Goal: Task Accomplishment & Management: Manage account settings

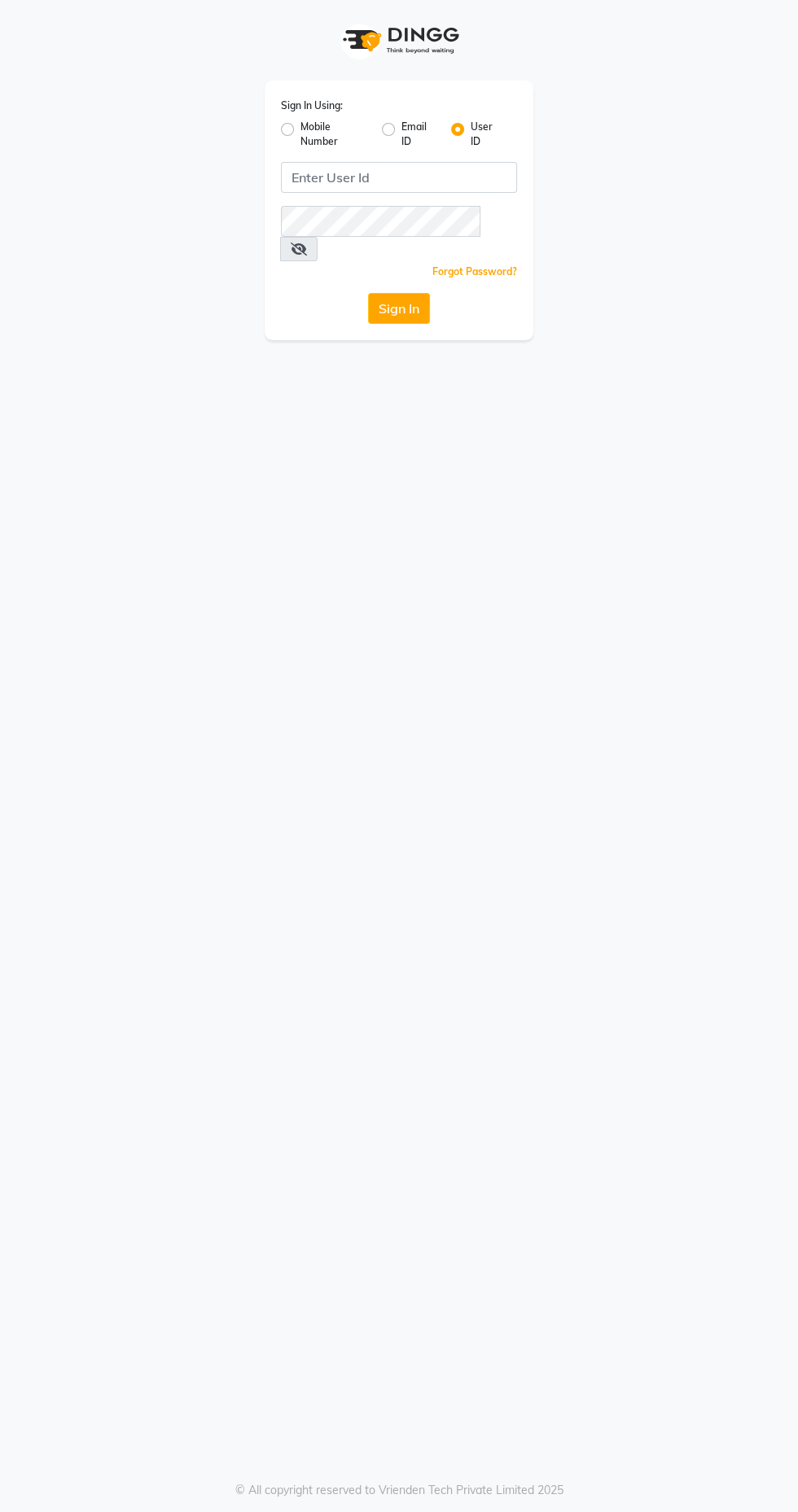
click at [312, 126] on label "Mobile Number" at bounding box center [334, 134] width 68 height 29
click at [311, 126] on input "Mobile Number" at bounding box center [305, 124] width 10 height 10
radio input "true"
radio input "false"
click at [439, 181] on input "Username" at bounding box center [426, 177] width 181 height 31
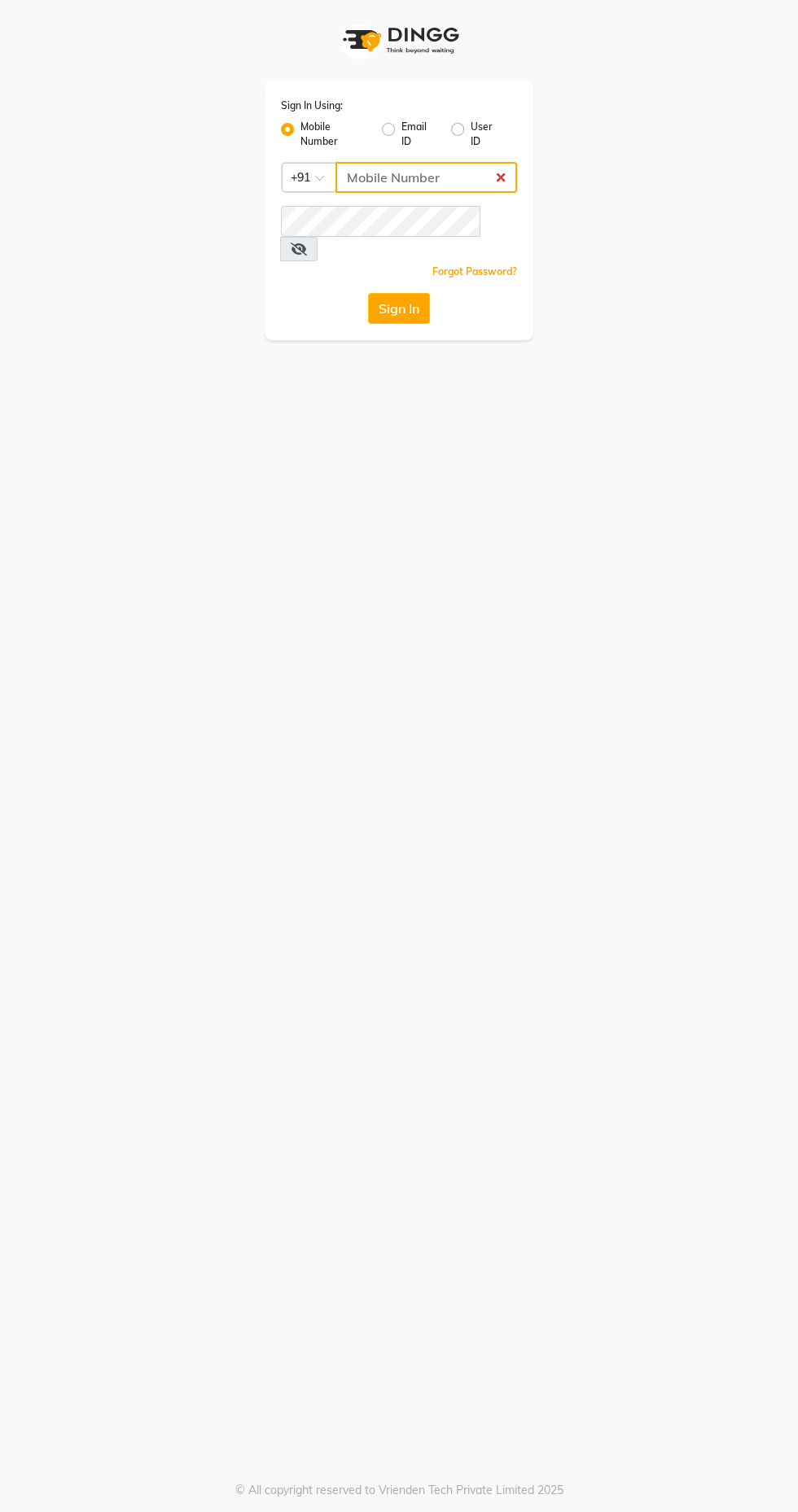
type input "9769573973"
click at [368, 293] on button "Sign In" at bounding box center [399, 308] width 62 height 31
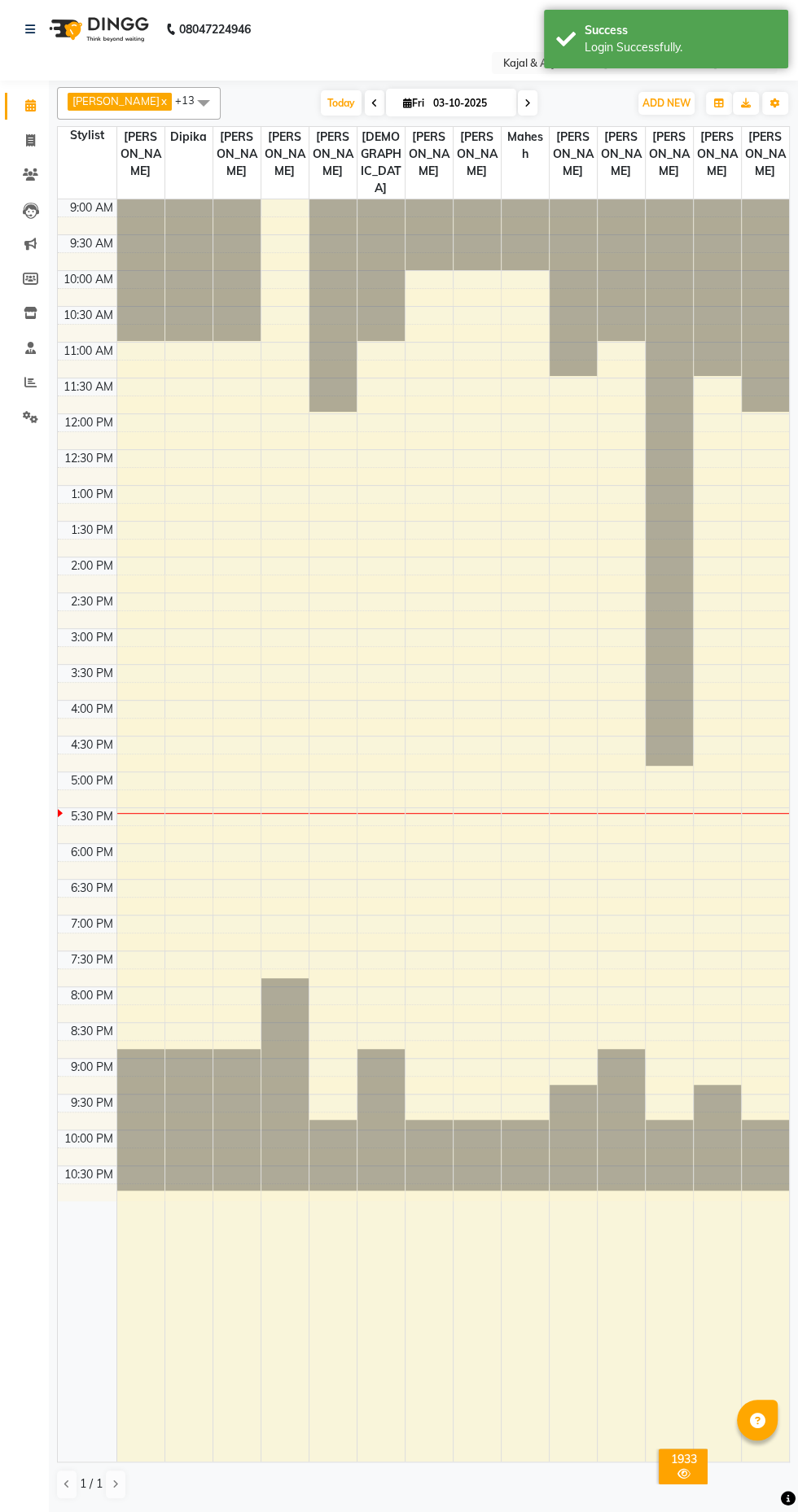
click at [741, 754] on td at bounding box center [452, 744] width 672 height 18
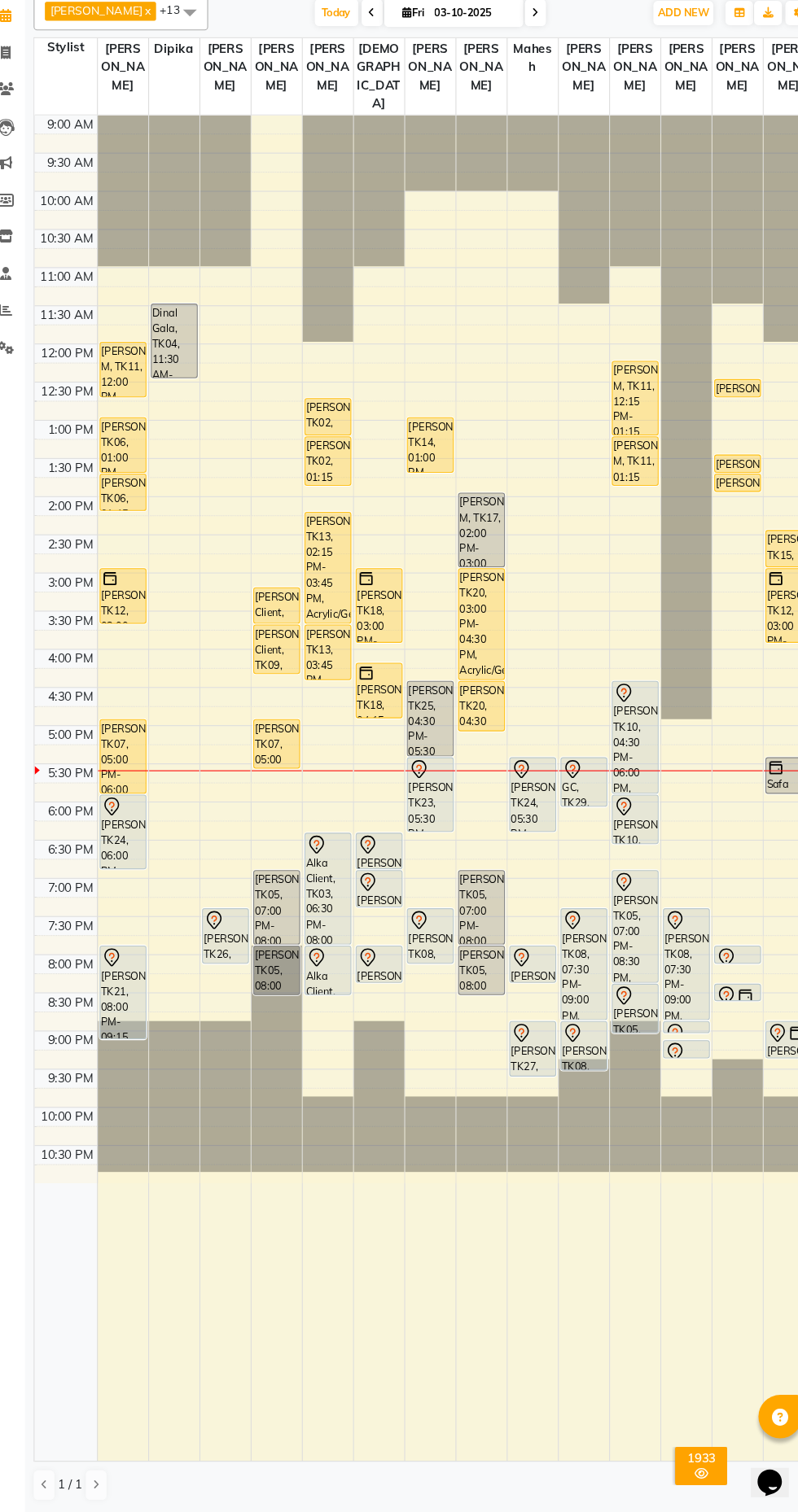
click at [363, 1435] on div at bounding box center [380, 830] width 48 height 1262
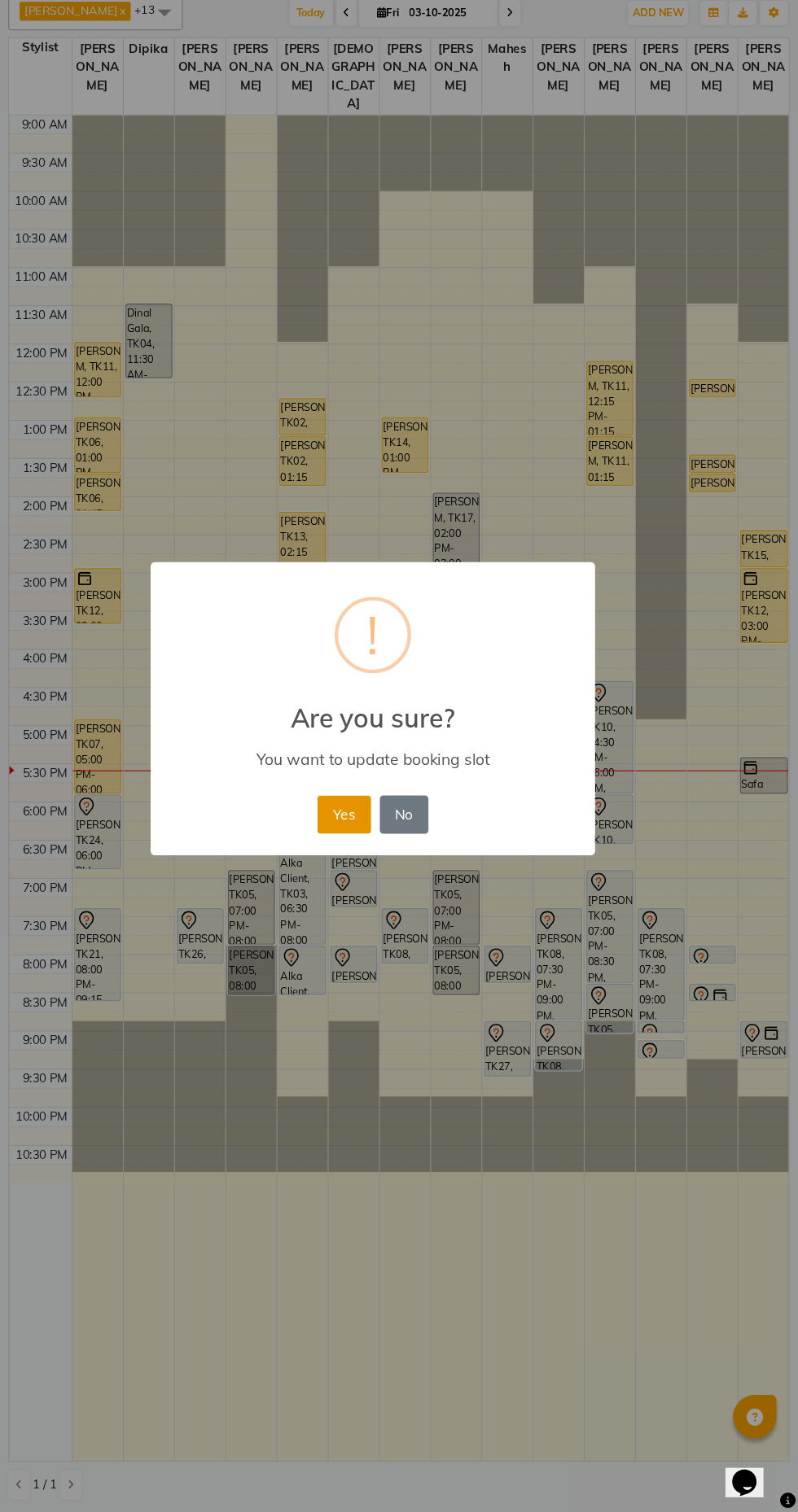
click at [354, 862] on button "Yes" at bounding box center [371, 855] width 50 height 36
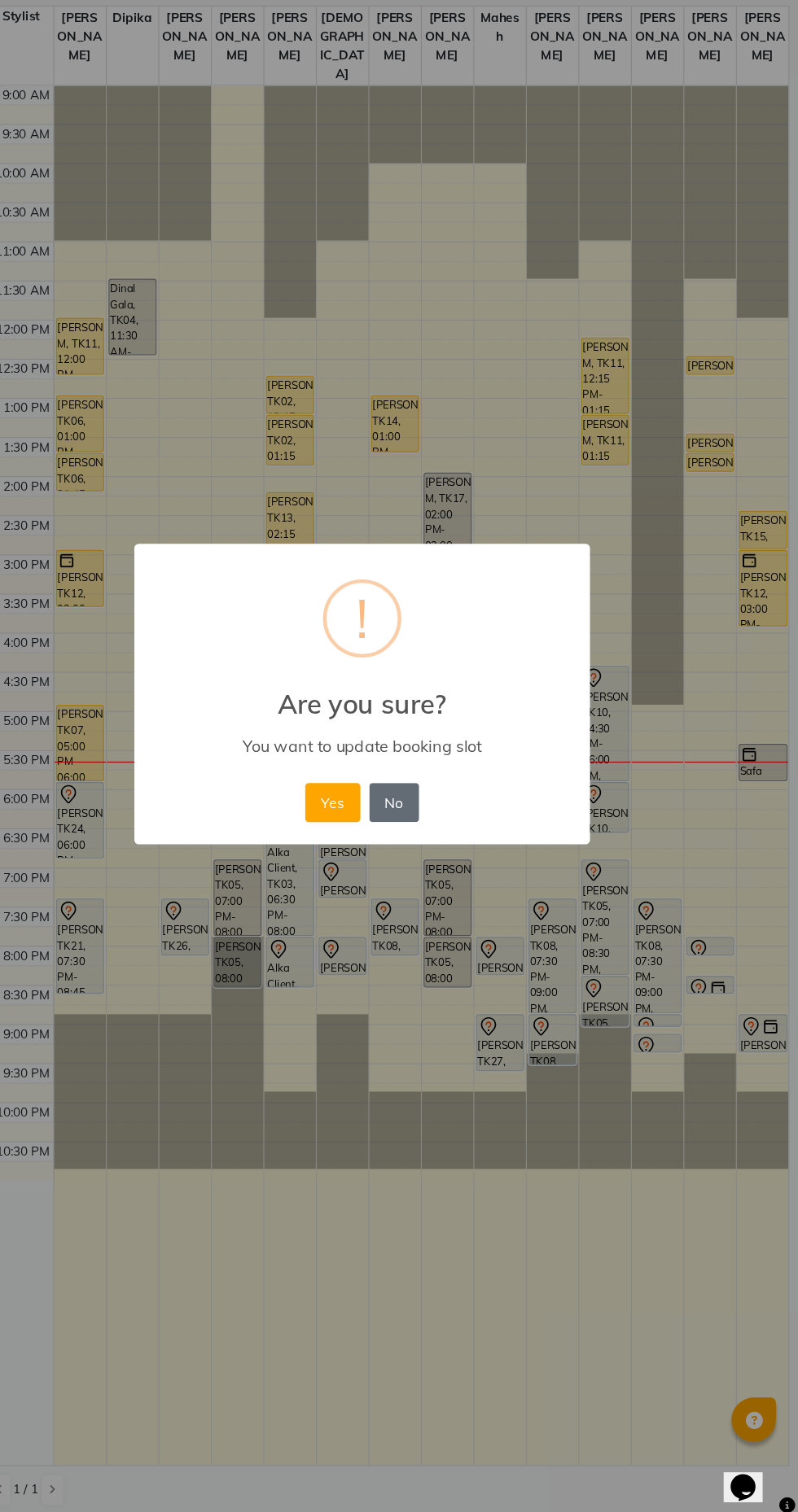
click at [430, 855] on button "No" at bounding box center [428, 855] width 46 height 36
click at [366, 873] on button "Yes" at bounding box center [371, 855] width 50 height 36
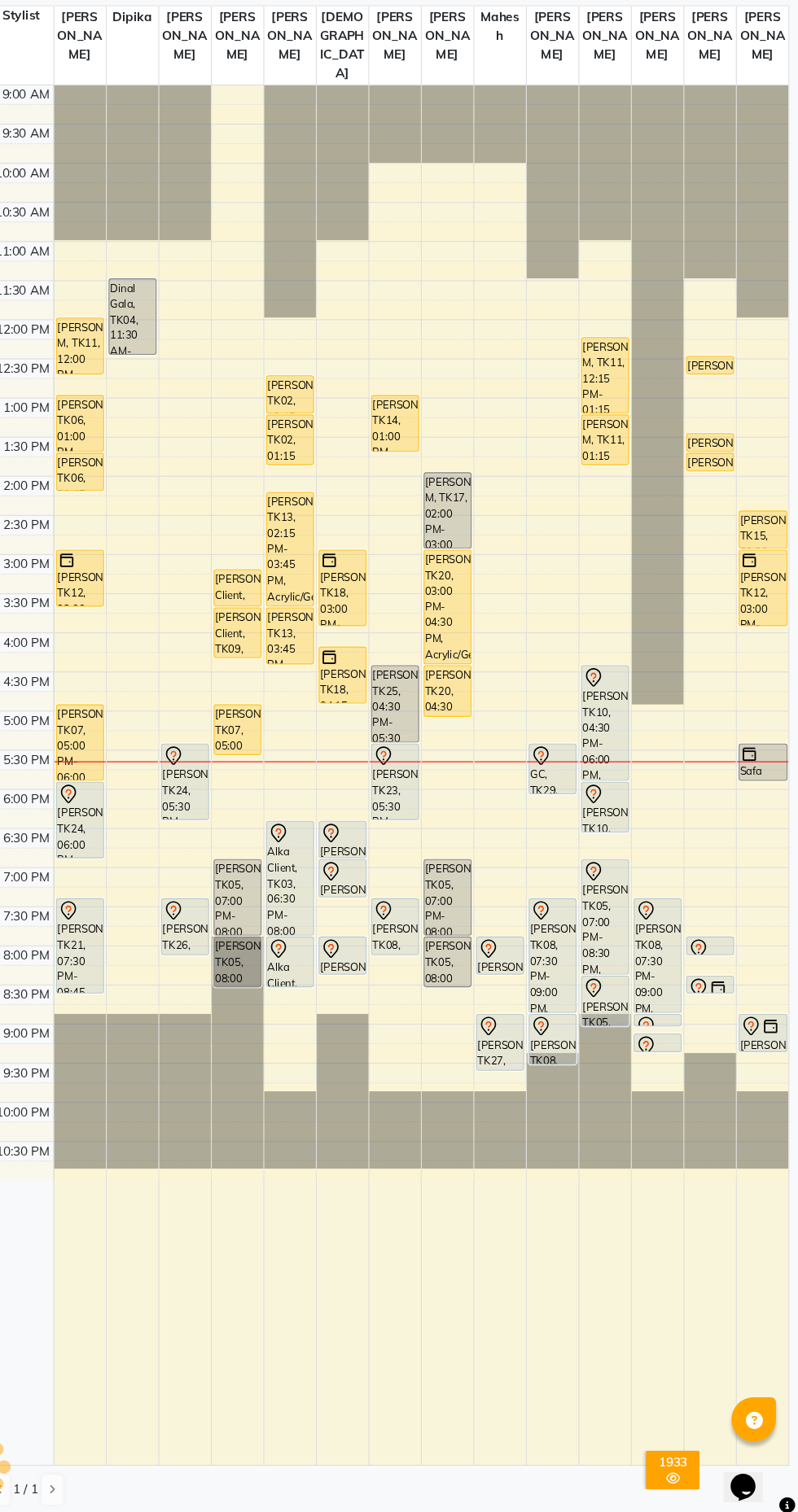
click at [230, 854] on div "[PERSON_NAME], TK24, 05:30 PM-06:30 PM, Inoa 1 Inch" at bounding box center [237, 836] width 43 height 68
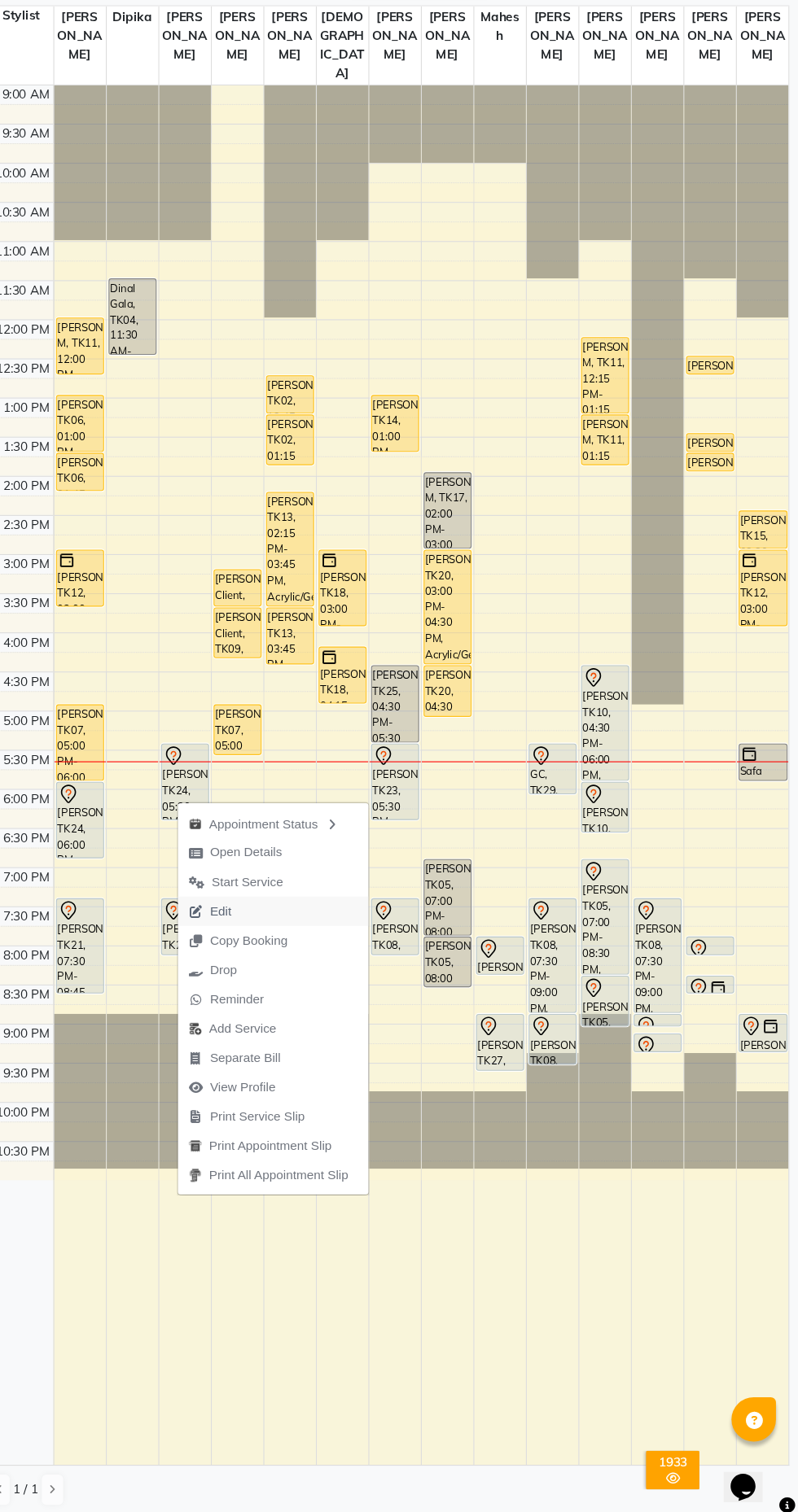
click at [312, 942] on button "Edit" at bounding box center [318, 955] width 174 height 27
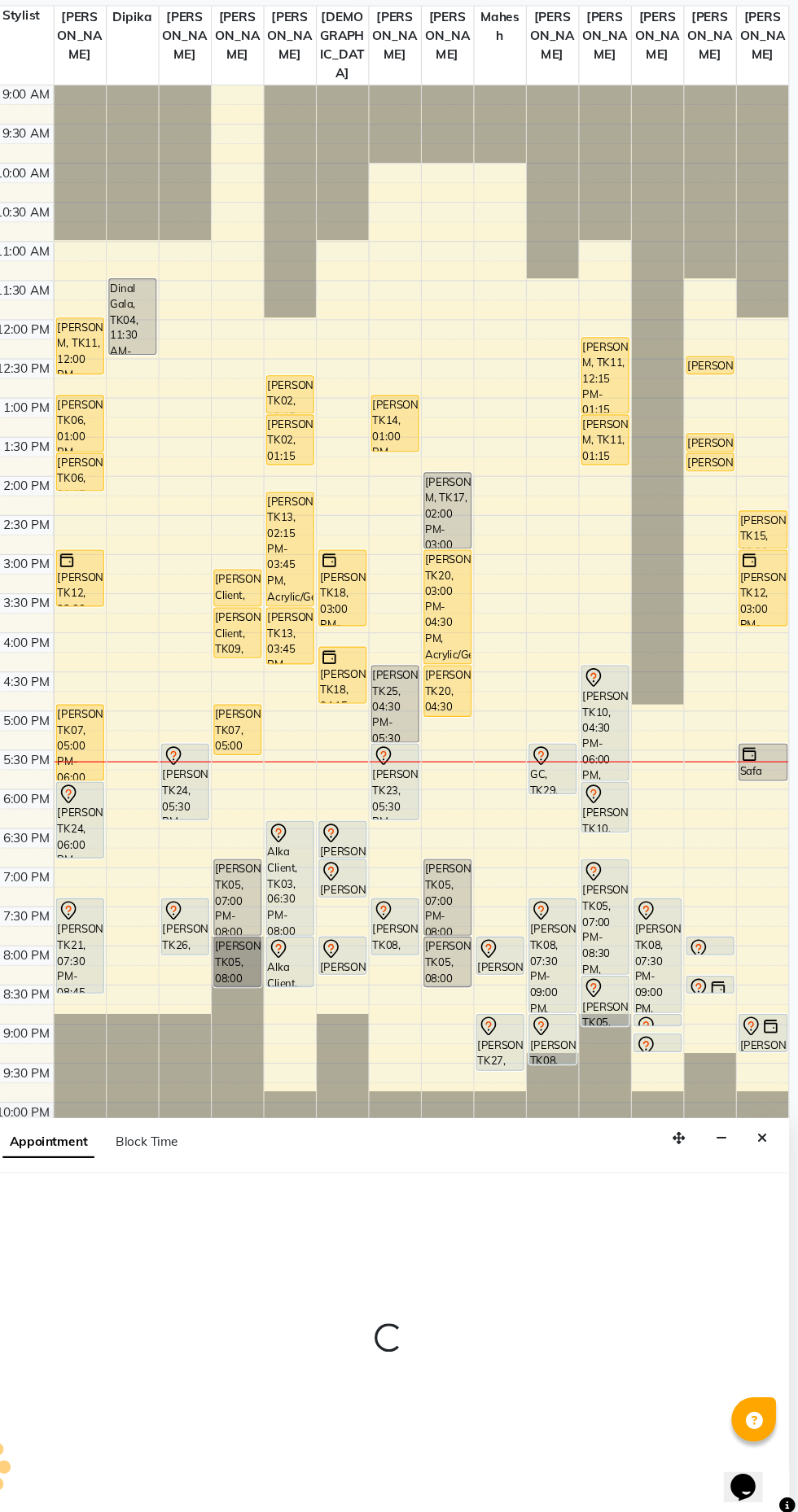
select select "tentative"
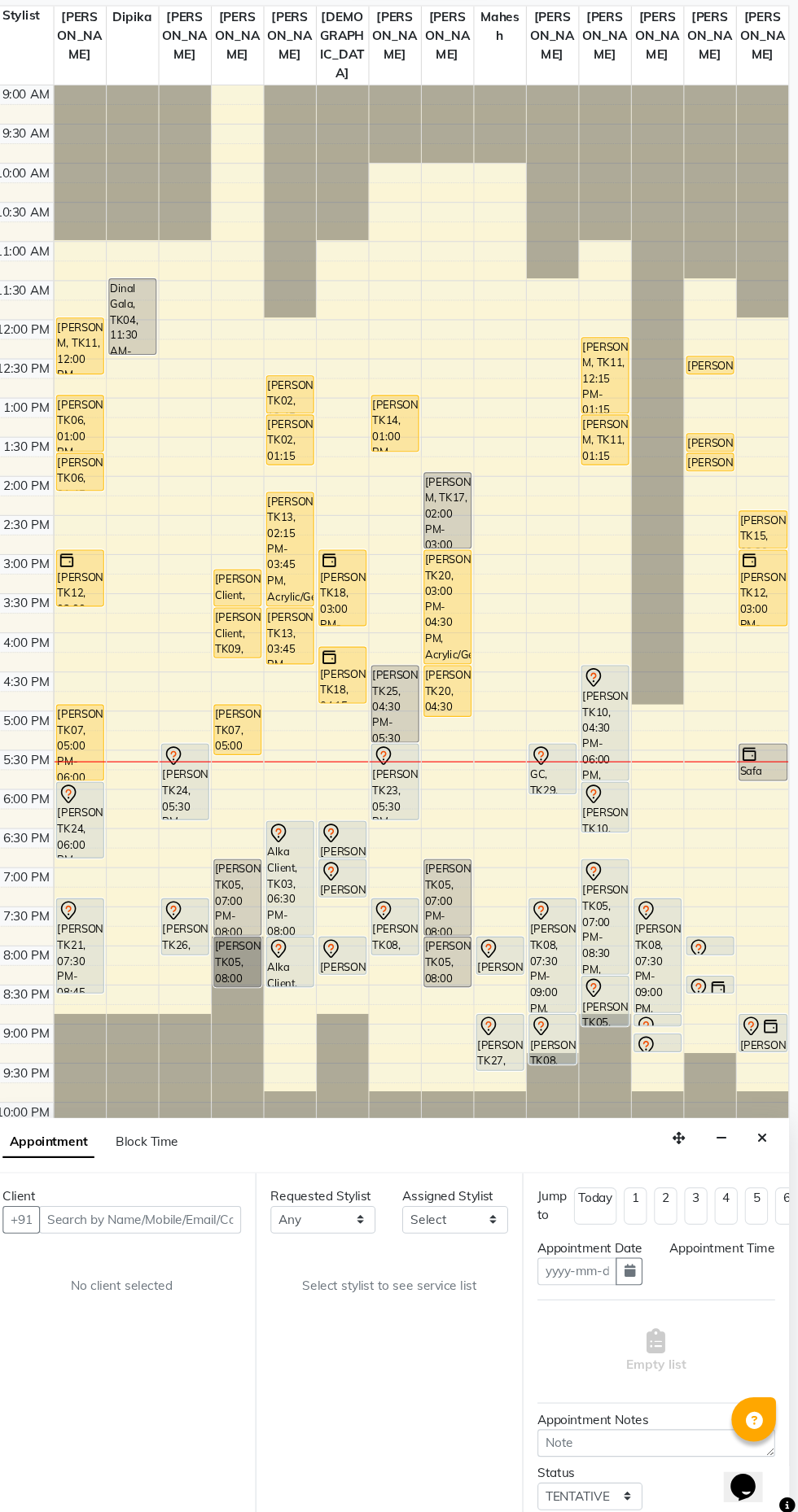
type input "03-10-2025"
select select "1050"
select select "6990"
select select "118"
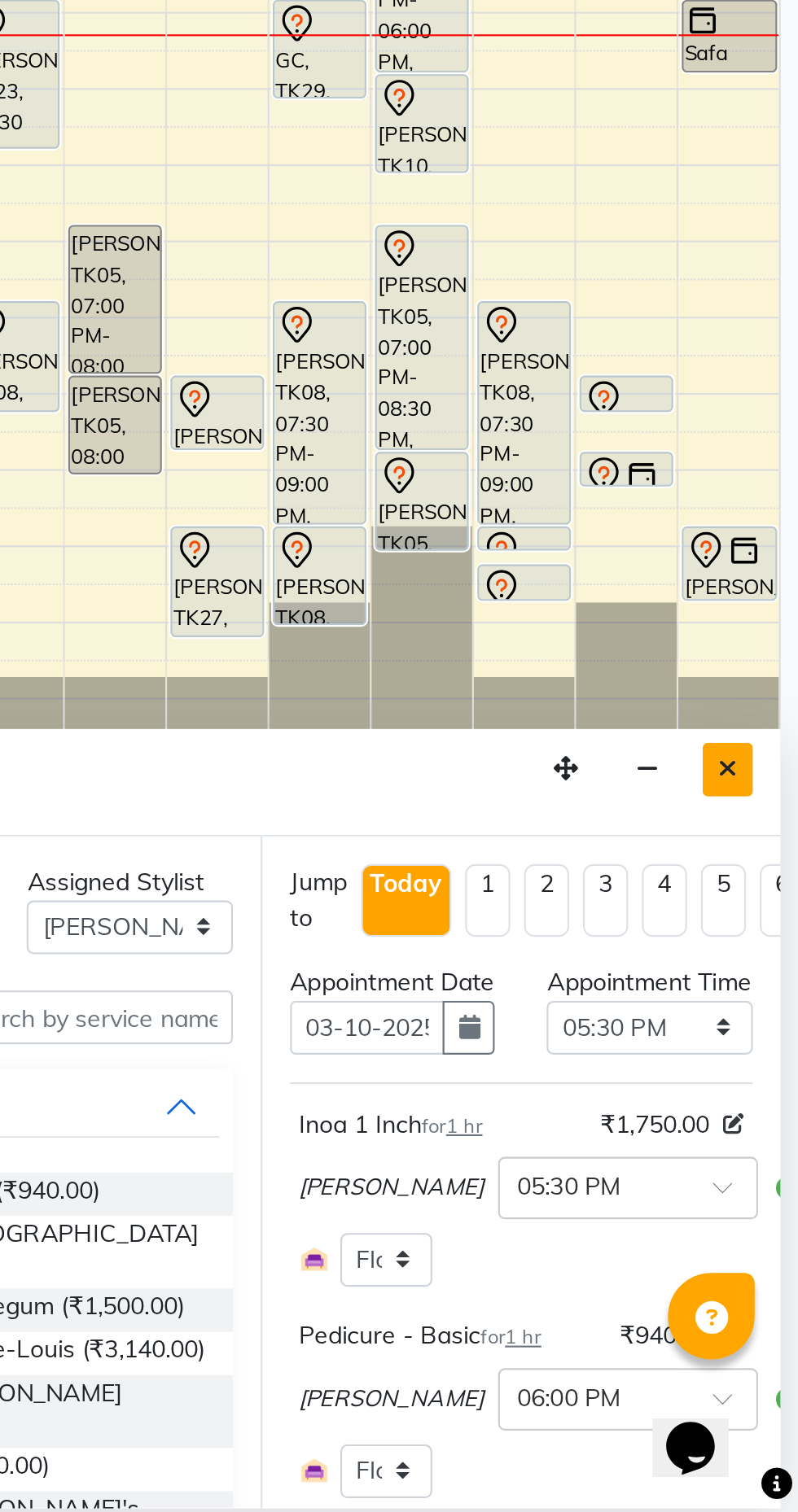
click at [768, 1161] on icon "Close" at bounding box center [765, 1163] width 9 height 11
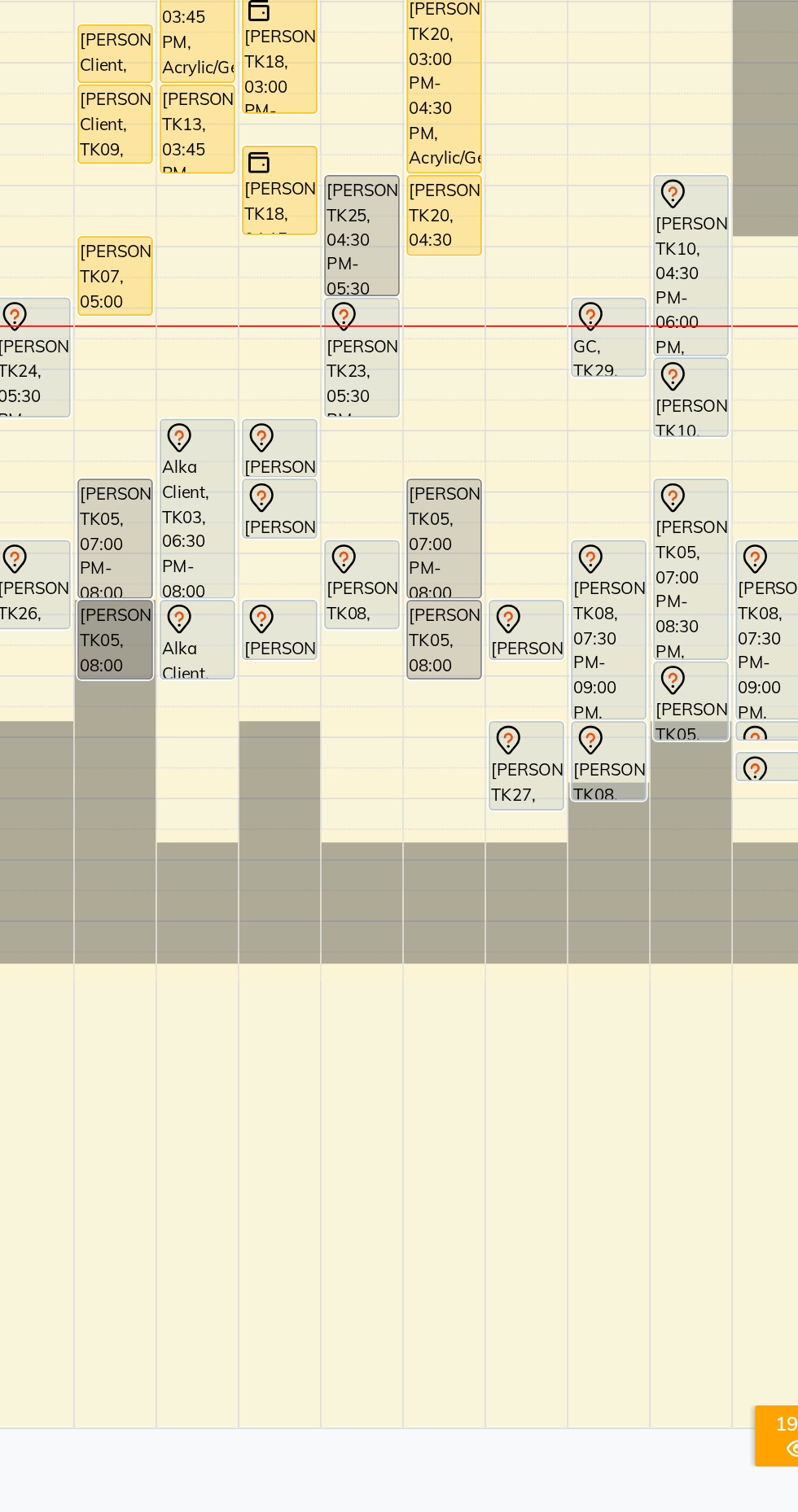
click at [420, 853] on div "[PERSON_NAME], TK23, 05:30 PM-06:30 PM, Pedicure - Basic" at bounding box center [429, 836] width 43 height 68
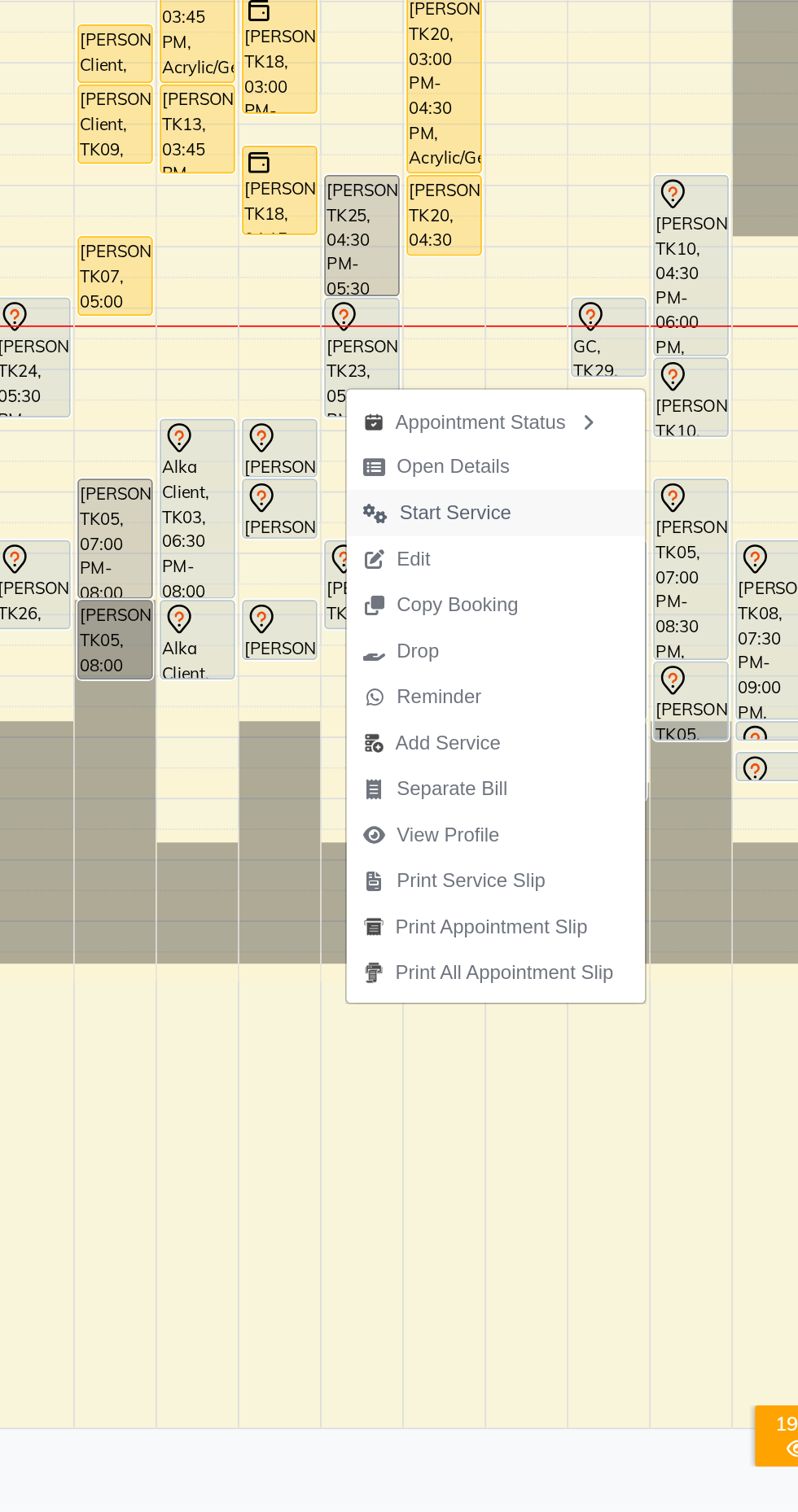
click at [463, 928] on span "Start Service" at bounding box center [484, 927] width 65 height 17
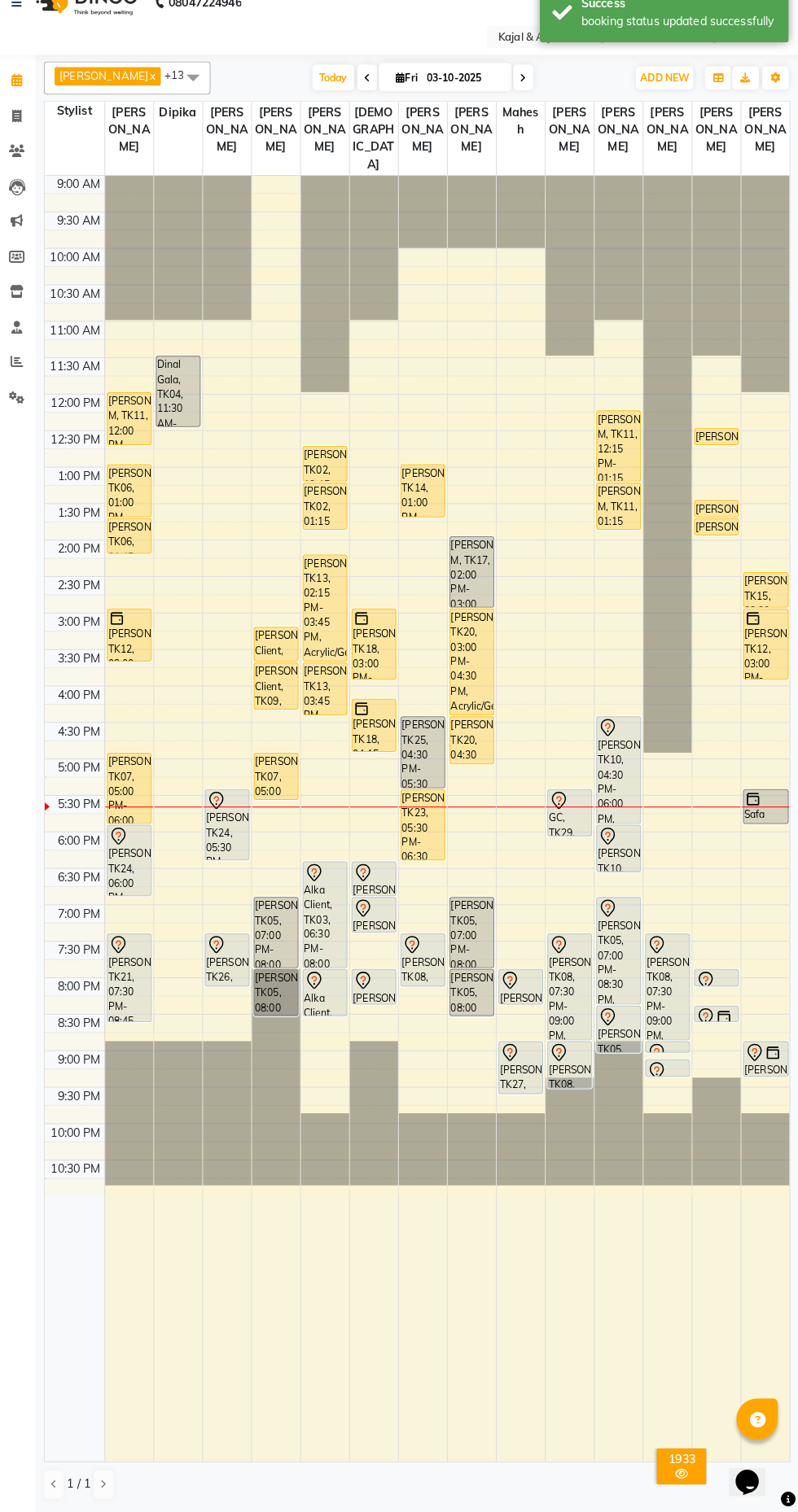
click at [224, 815] on icon at bounding box center [225, 811] width 5 height 7
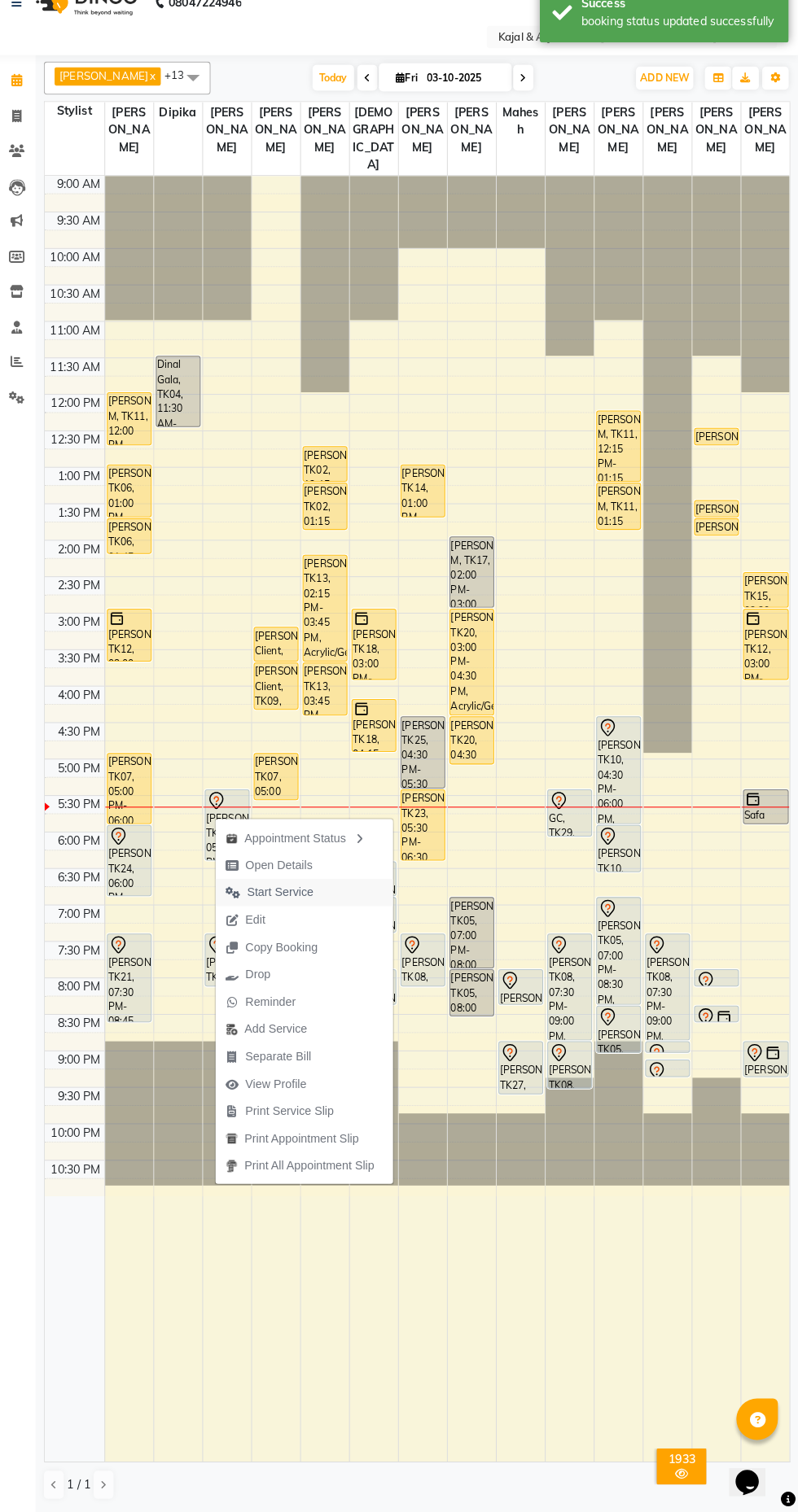
click at [268, 900] on span "Start Service" at bounding box center [289, 903] width 65 height 17
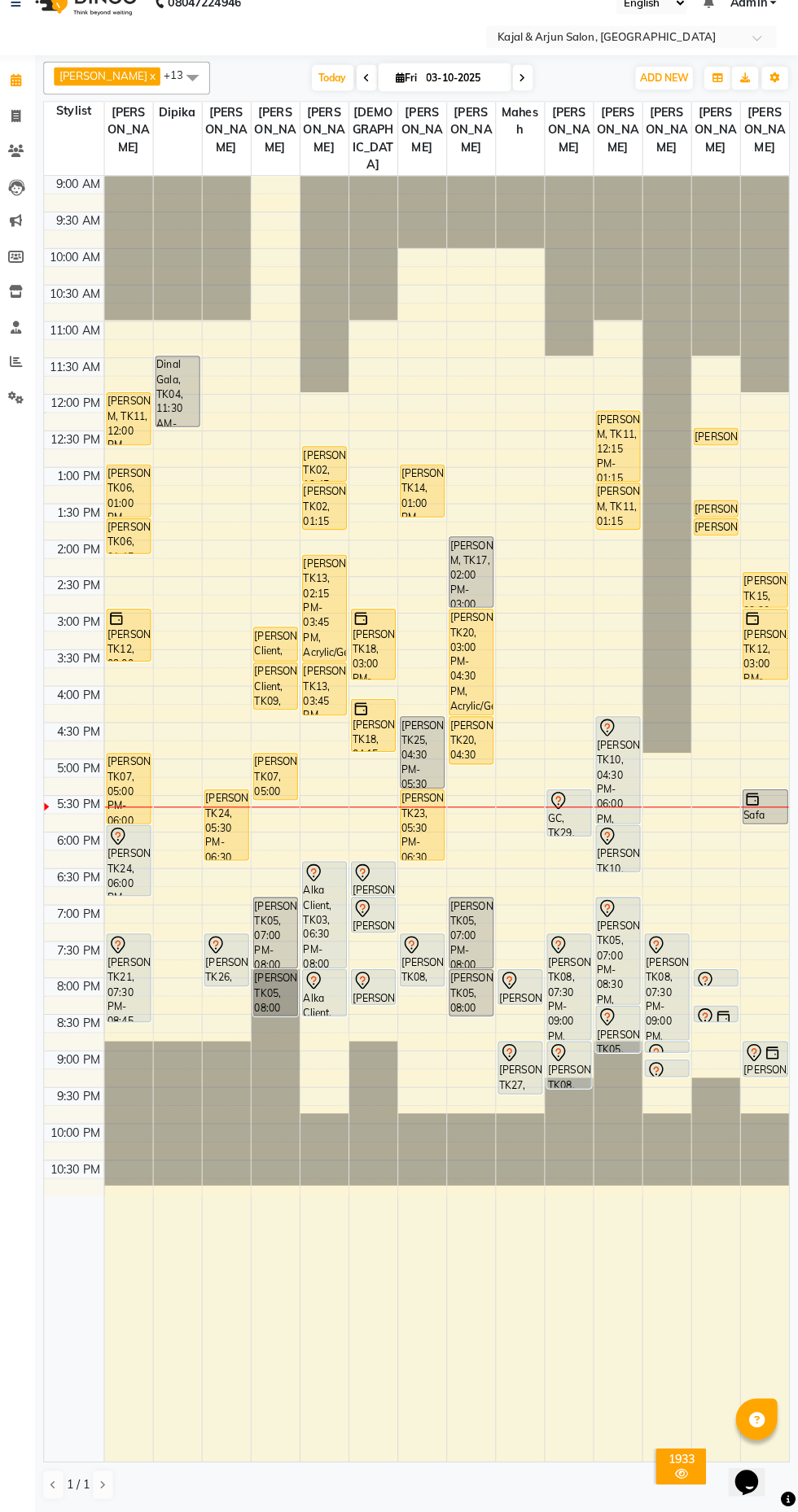
click at [580, 841] on div "GC, TK29, 05:30 PM-06:10 PM, Plain Gel Polish - Both hand" at bounding box center [574, 825] width 43 height 45
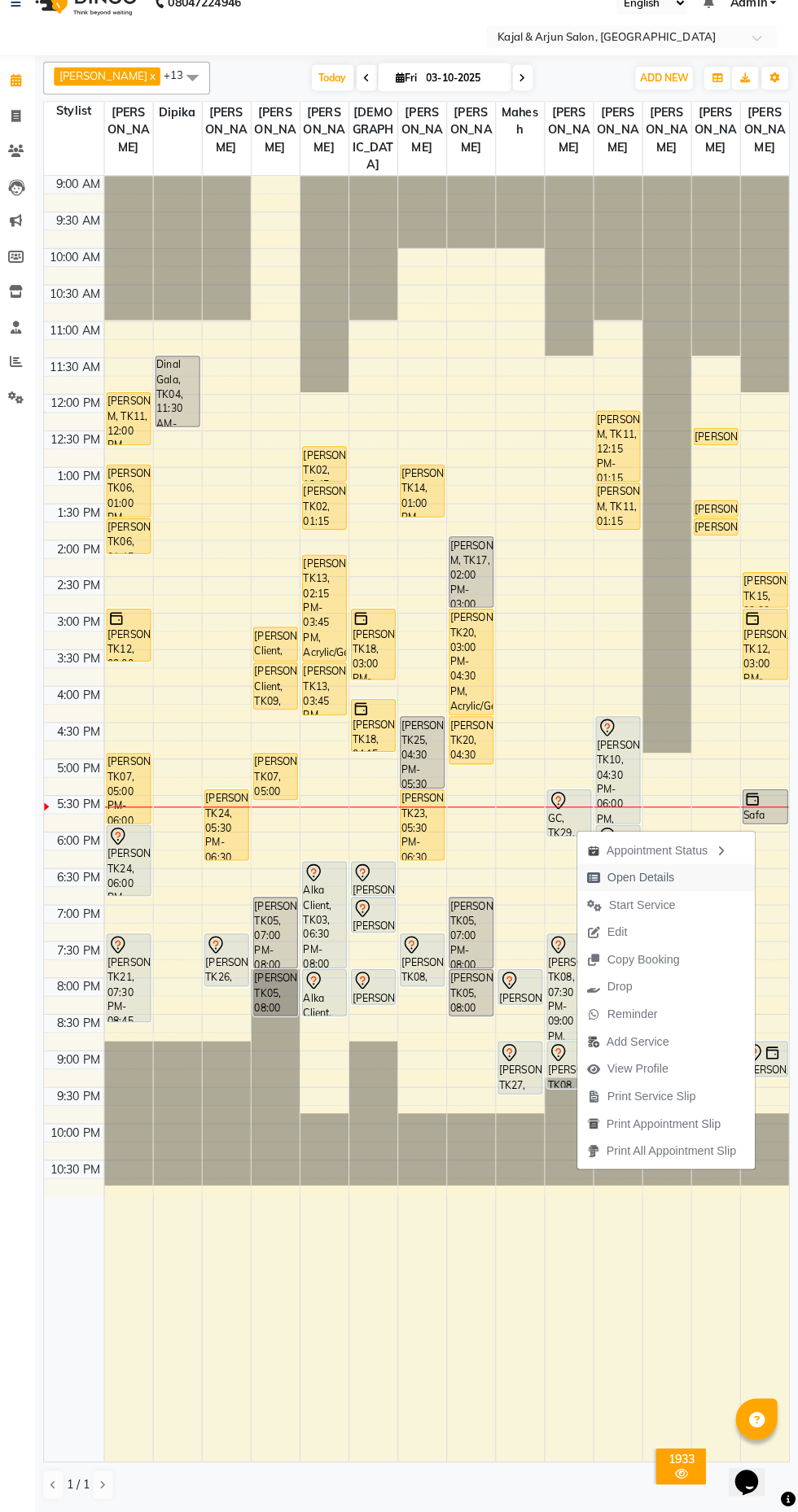
click at [648, 881] on span "Open Details" at bounding box center [643, 889] width 66 height 17
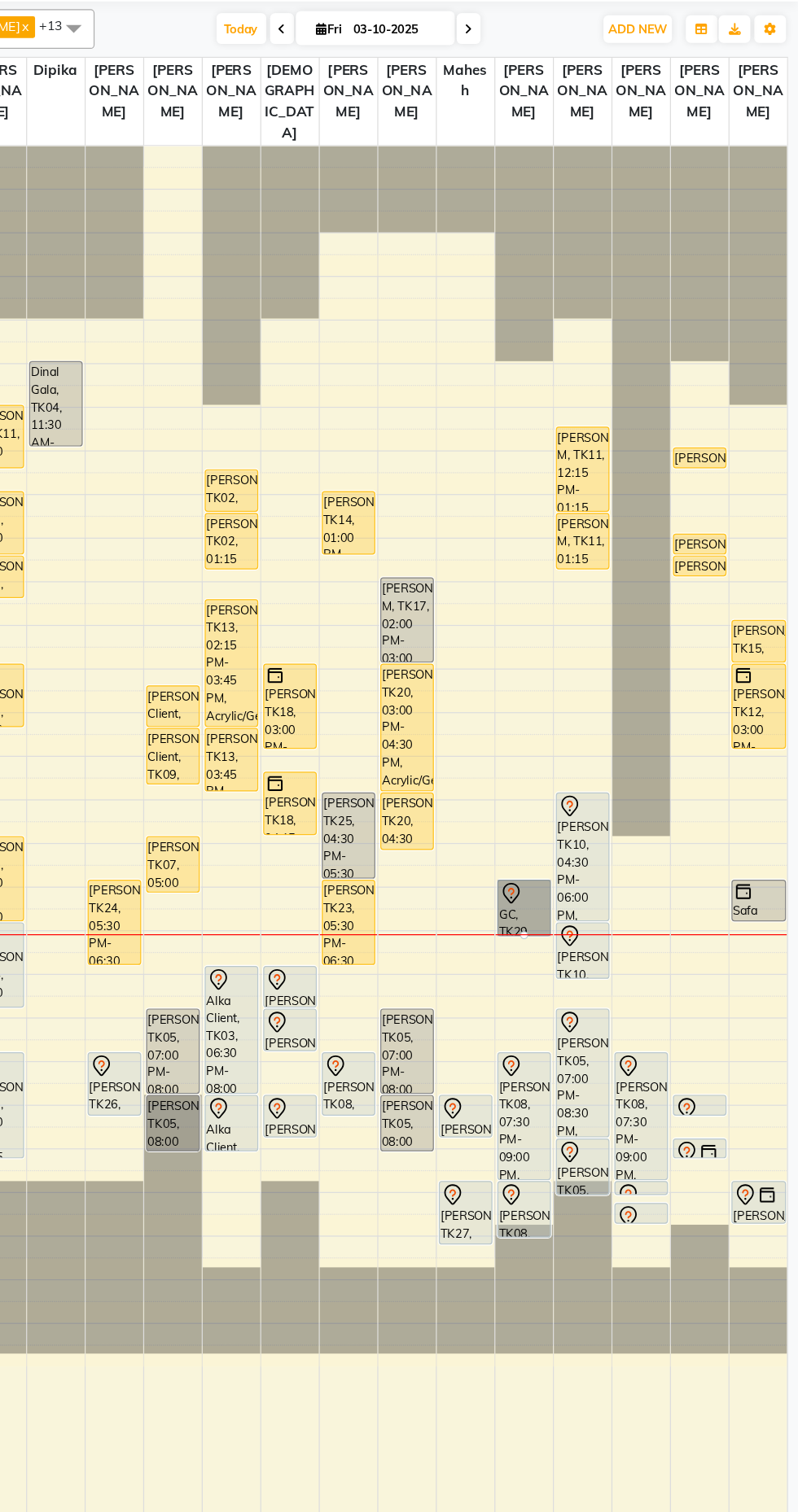
click at [583, 831] on link "GC, TK29, 05:30 PM-06:10 PM, Plain Gel Polish - Both hand" at bounding box center [574, 825] width 45 height 47
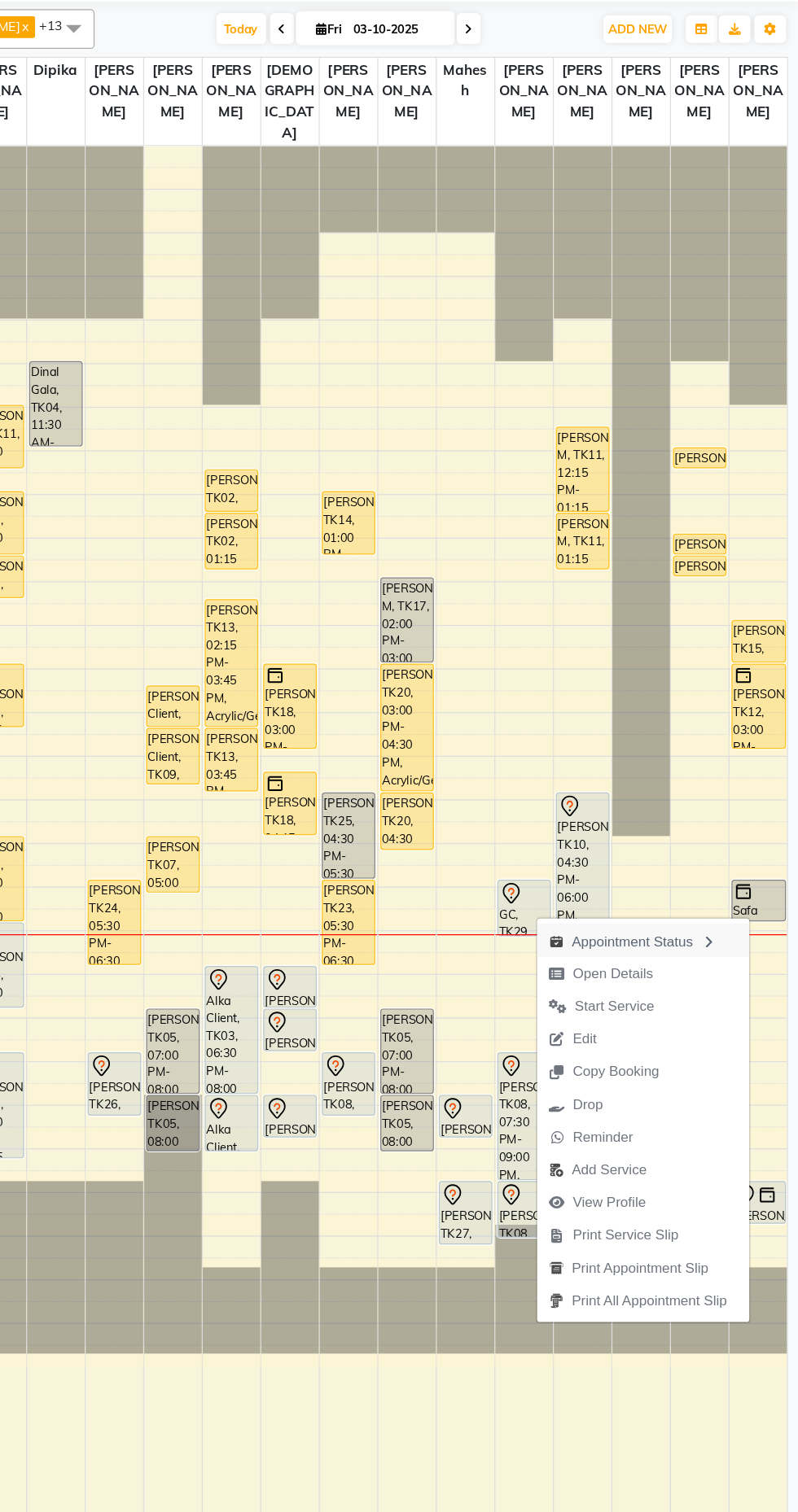
click at [690, 855] on div "Appointment Status" at bounding box center [671, 851] width 174 height 28
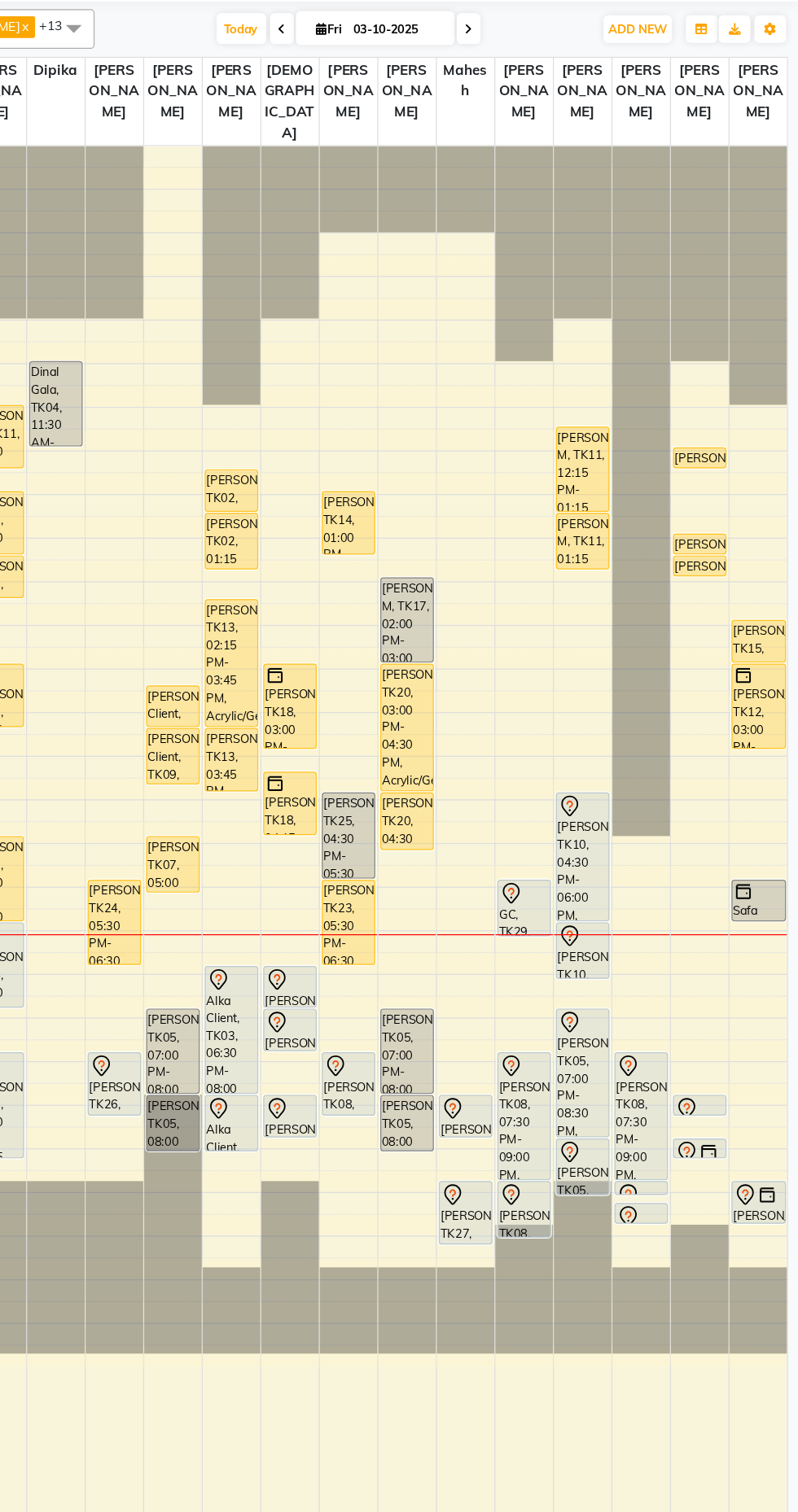
click at [574, 841] on div "GC, TK29, 05:30 PM-06:10 PM, Plain Gel Polish - Both hand" at bounding box center [574, 825] width 43 height 45
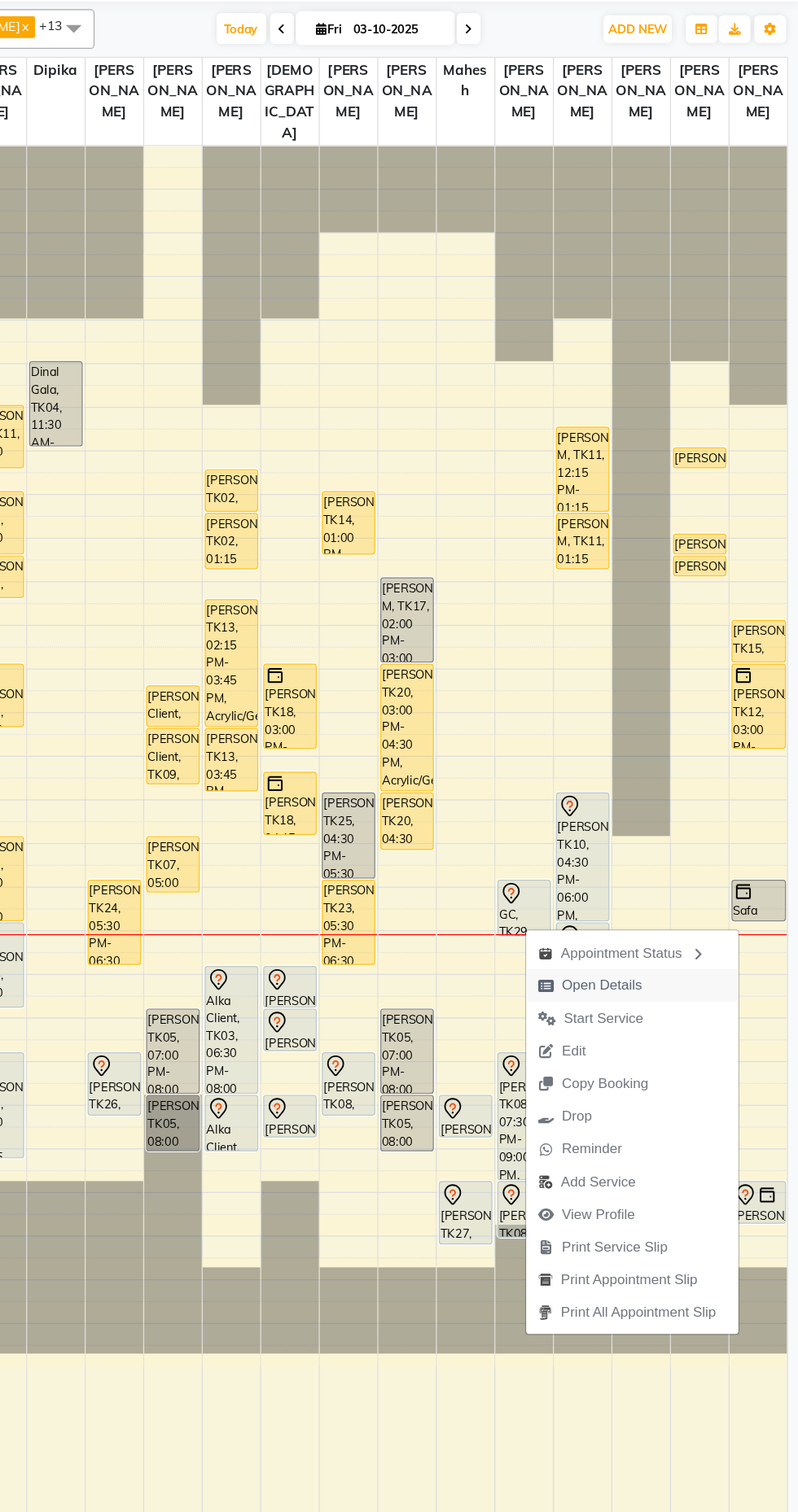
click at [653, 893] on span "Open Details" at bounding box center [636, 889] width 66 height 17
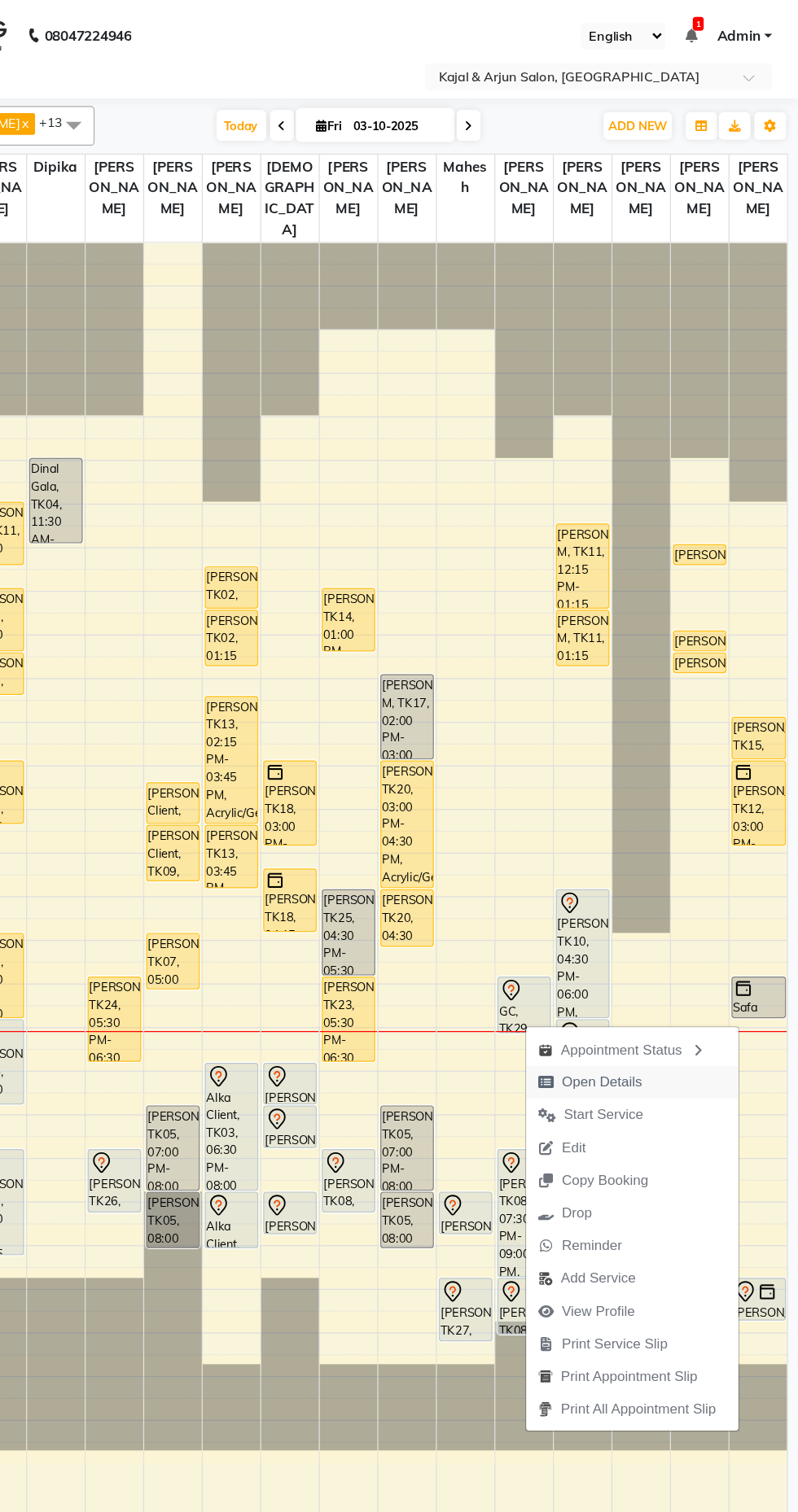
select select "7"
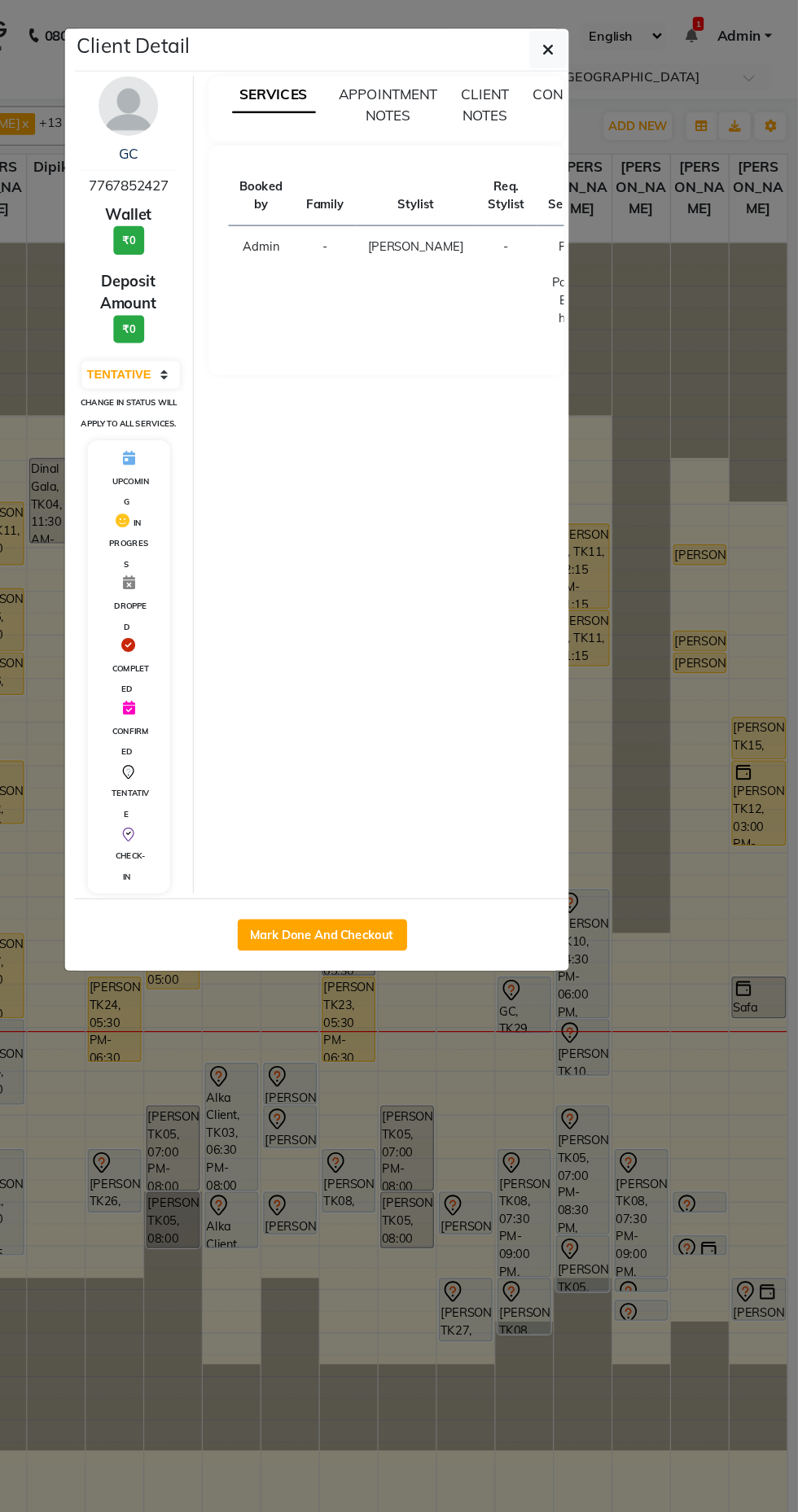
click at [562, 1242] on ngb-modal-window "Client Detail GC 7767852427 Wallet ₹0 Deposit Amount ₹0 Select IN SERVICE CONFI…" at bounding box center [399, 756] width 798 height 1512
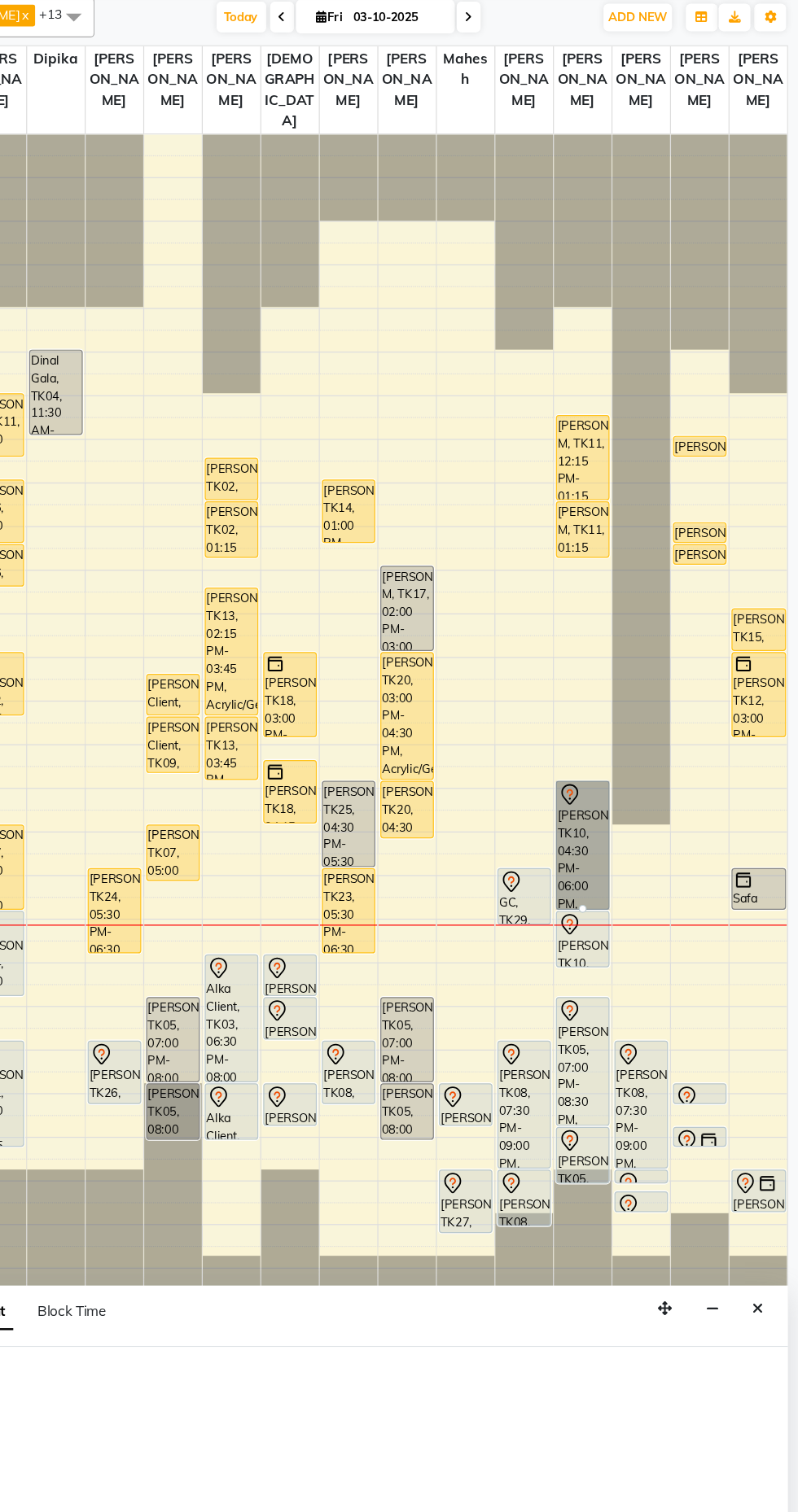
select select "10302"
select select "1215"
select select "tentative"
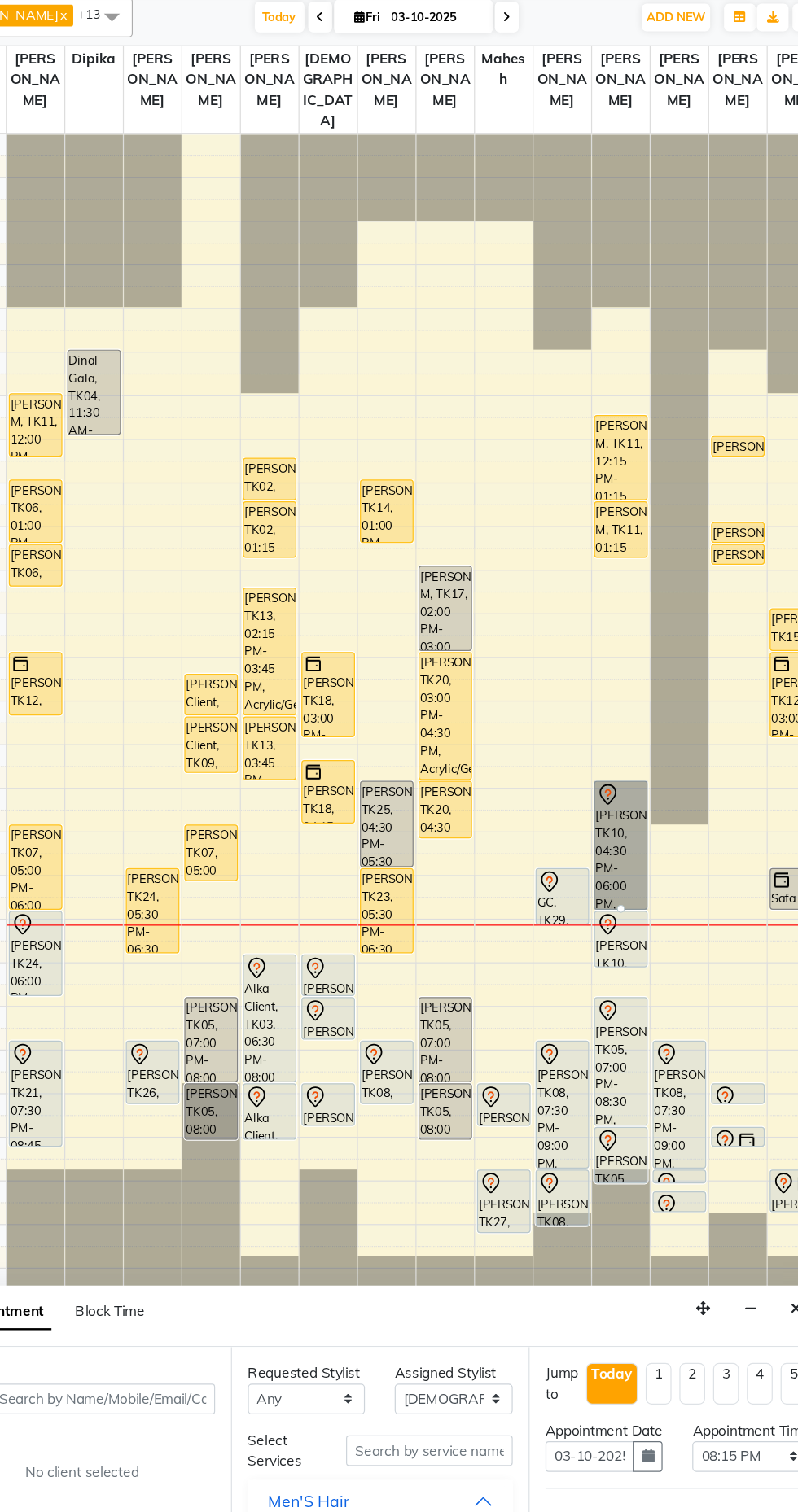
click at [599, 811] on link "[PERSON_NAME], TK10, 04:30 PM-06:00 PM, Acrylic/Gel Plain Extensions - Both Hand" at bounding box center [621, 782] width 45 height 106
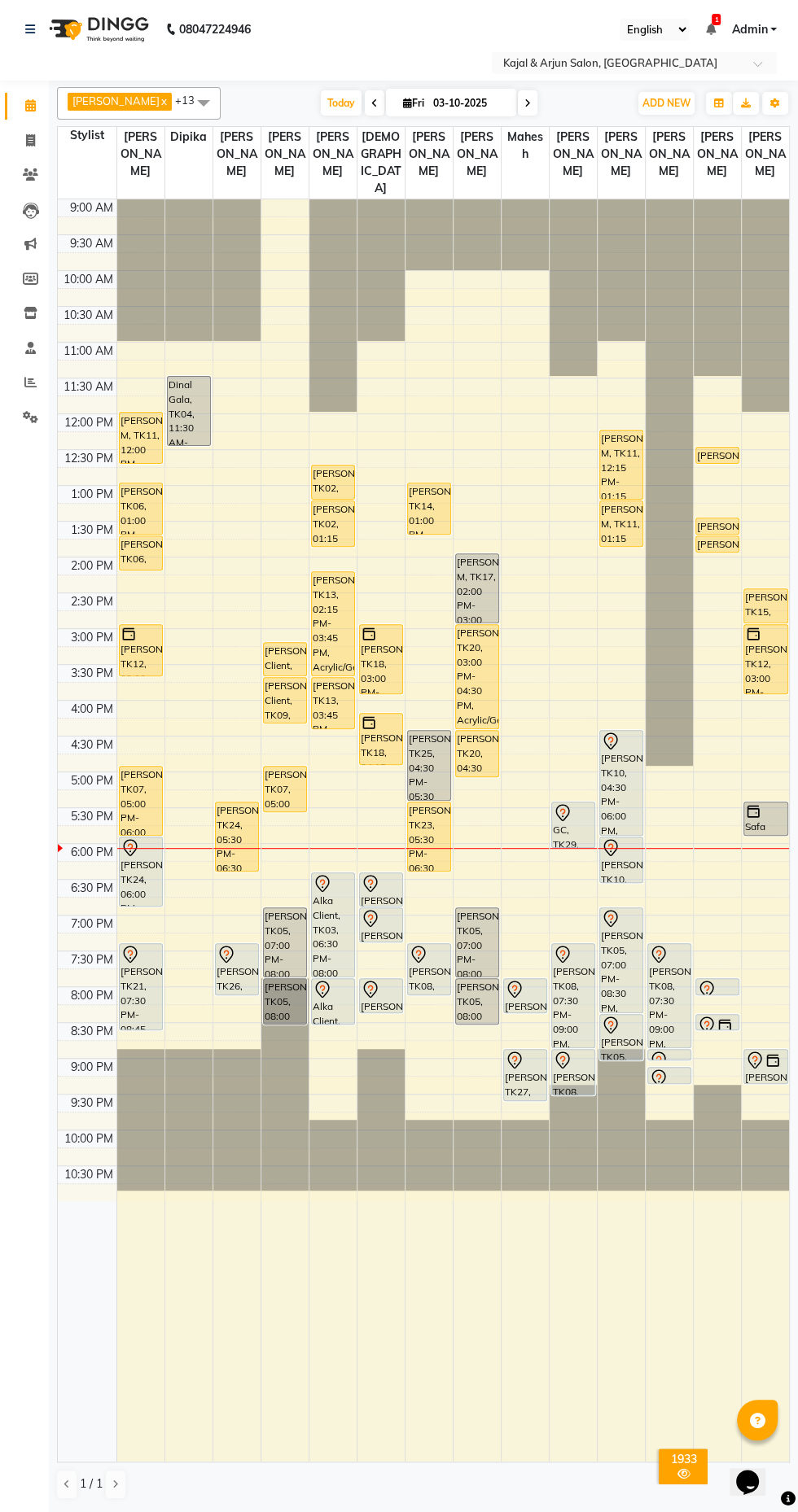
click at [634, 809] on div "[PERSON_NAME], TK10, 04:30 PM-06:00 PM, Acrylic/Gel Plain Extensions - Both Hand" at bounding box center [621, 782] width 43 height 104
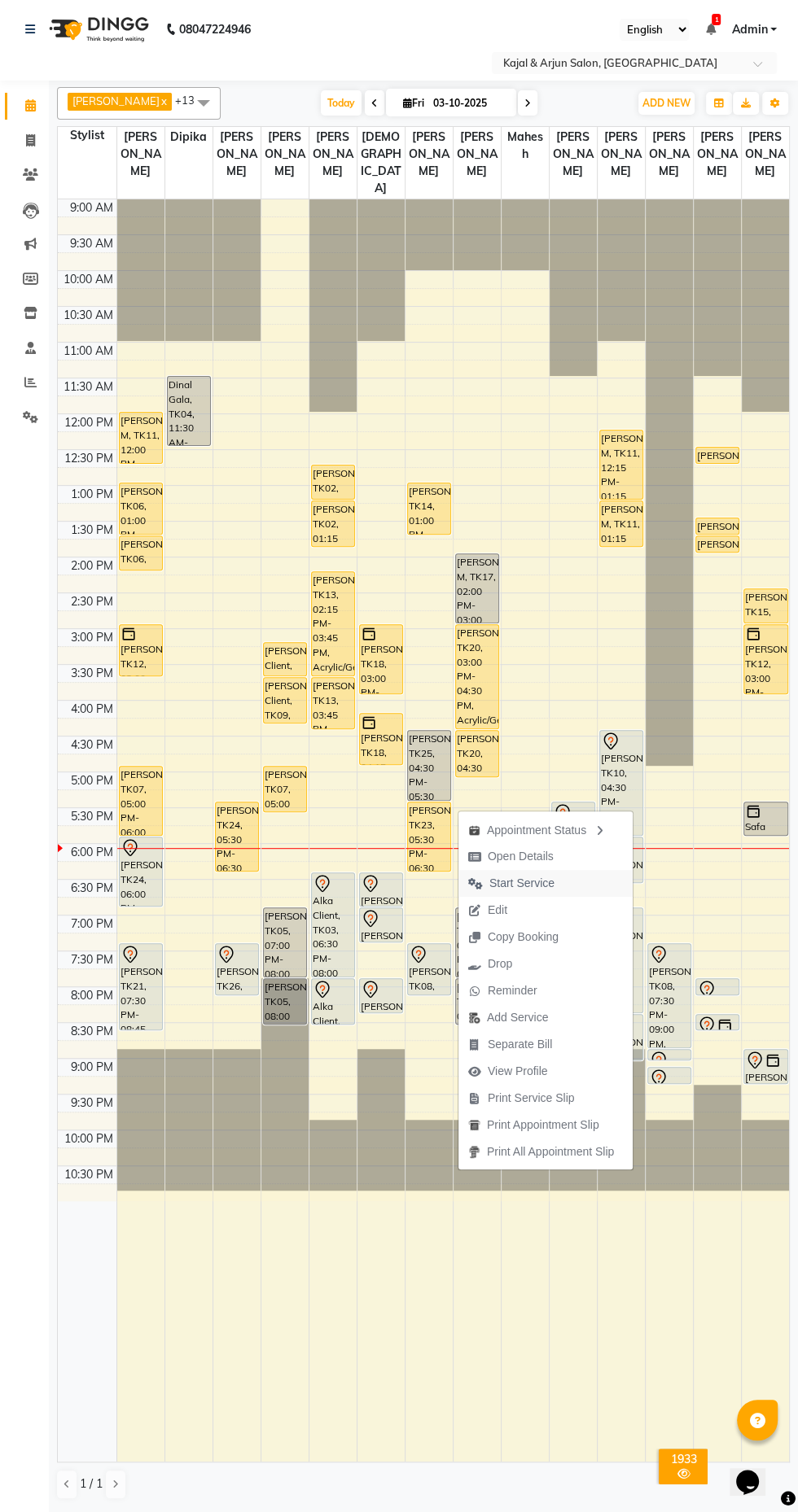
click at [533, 880] on span "Start Service" at bounding box center [522, 883] width 65 height 17
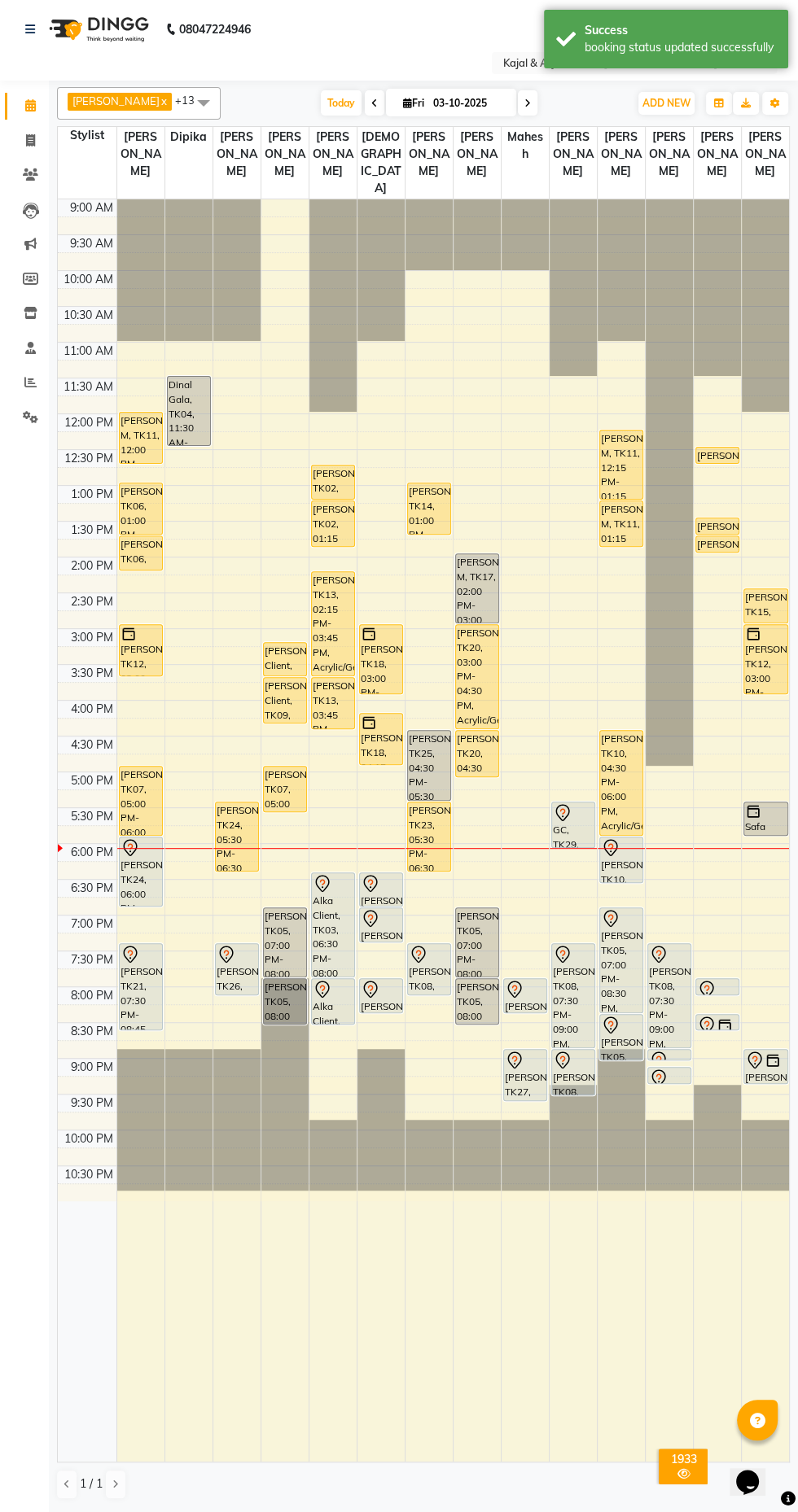
click at [571, 823] on icon at bounding box center [562, 813] width 20 height 20
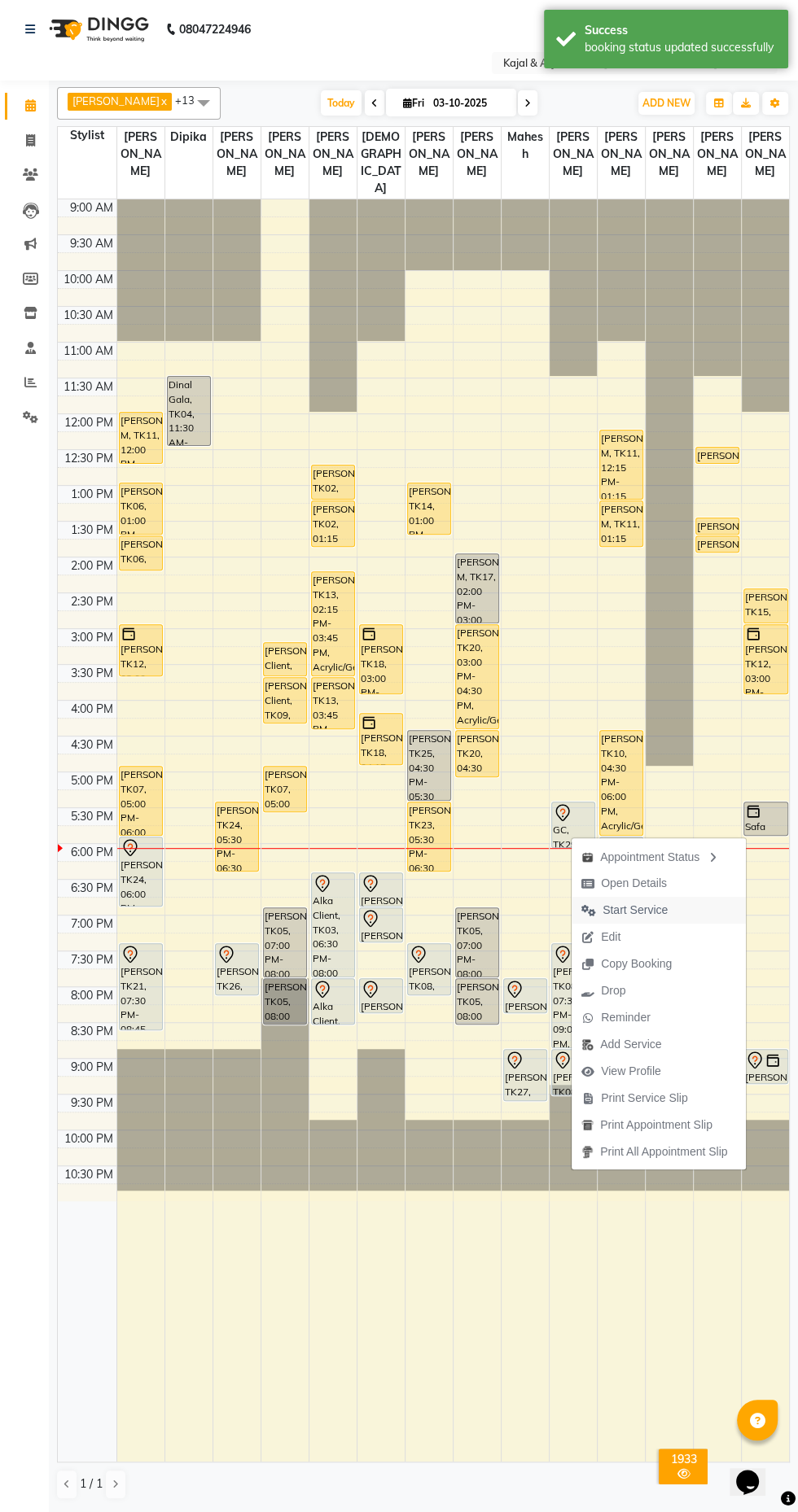
click at [652, 907] on span "Start Service" at bounding box center [635, 910] width 65 height 17
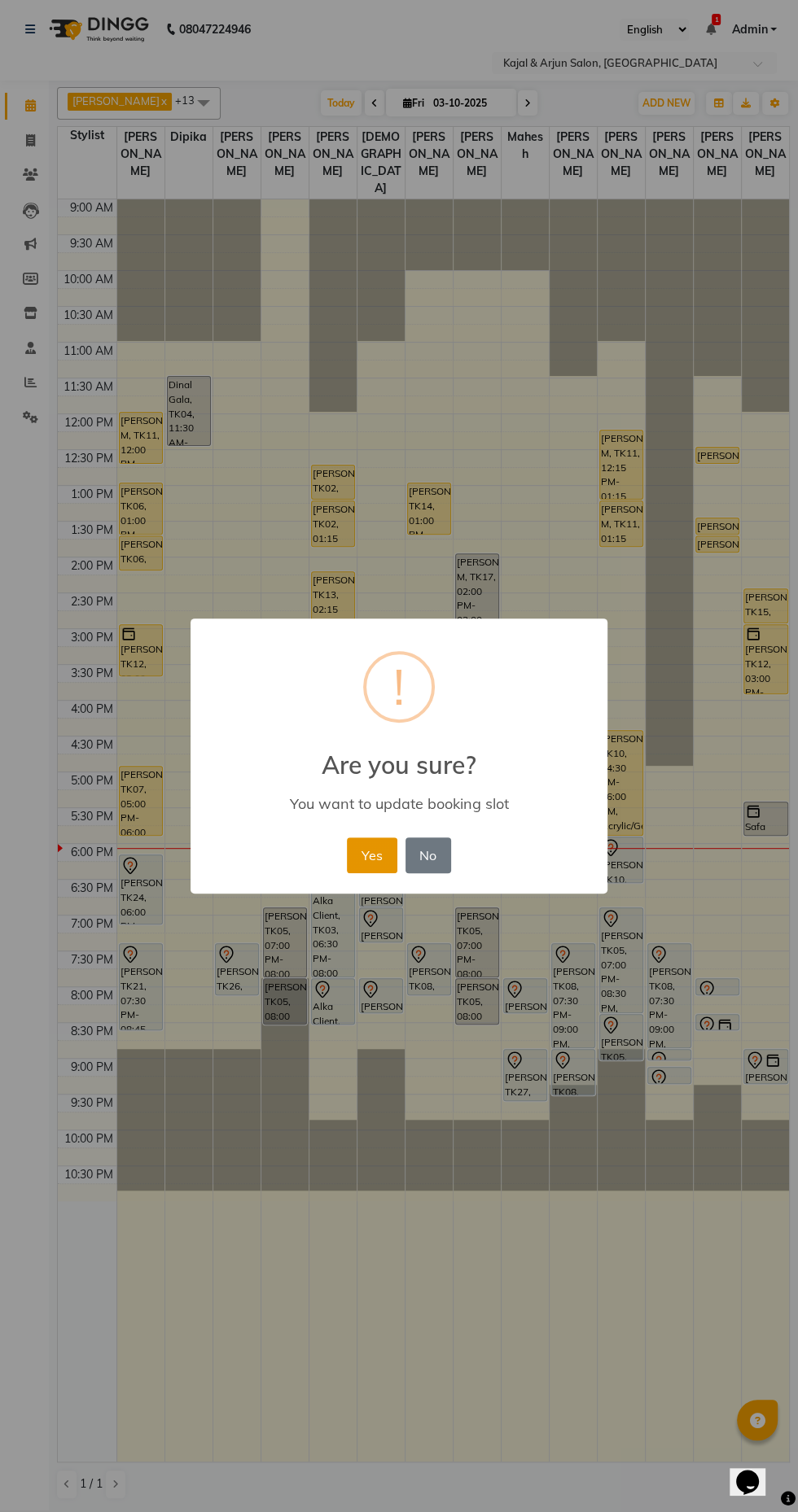
click at [369, 855] on button "Yes" at bounding box center [371, 855] width 50 height 36
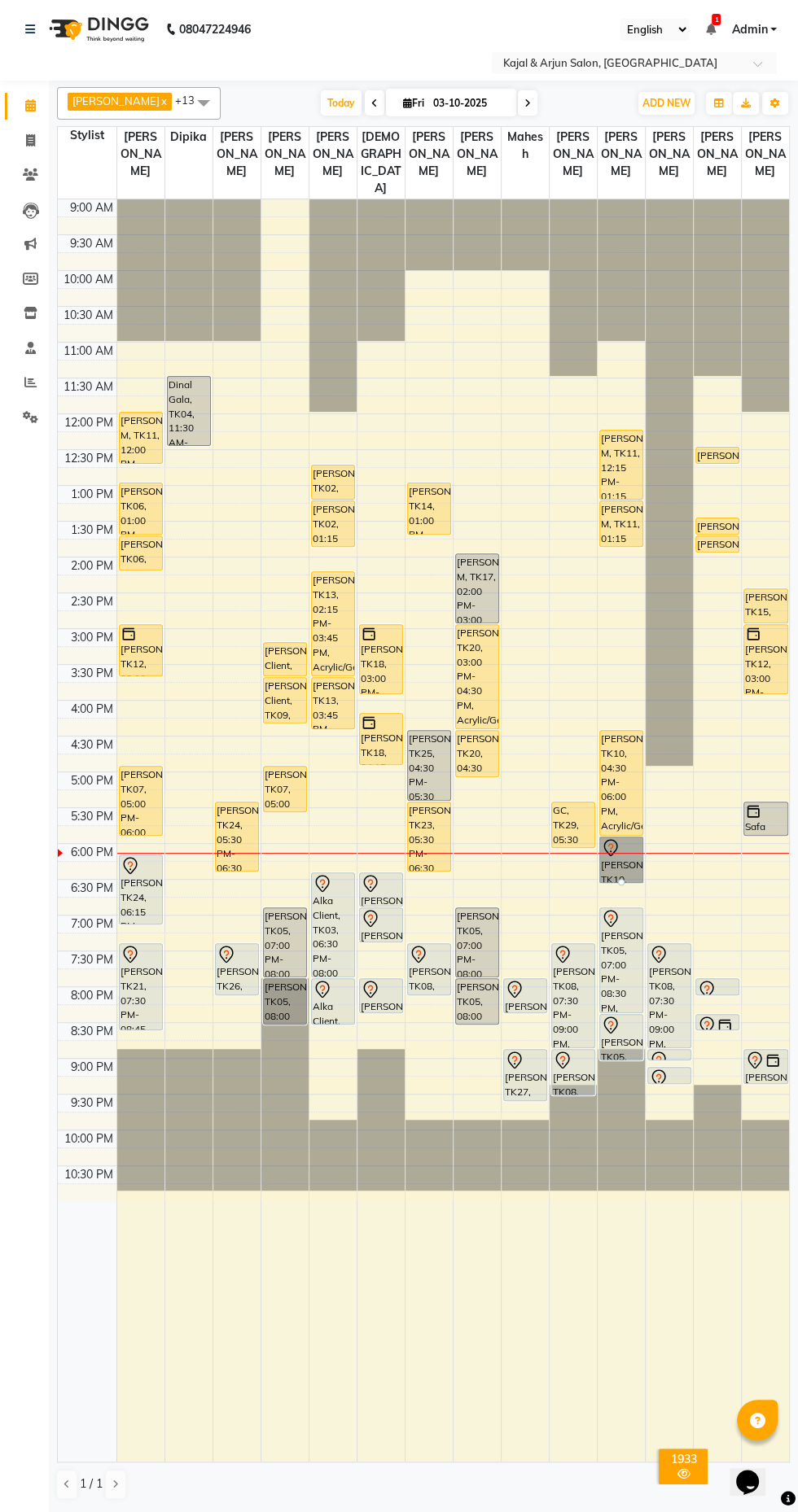
click at [620, 886] on div at bounding box center [620, 882] width 7 height 7
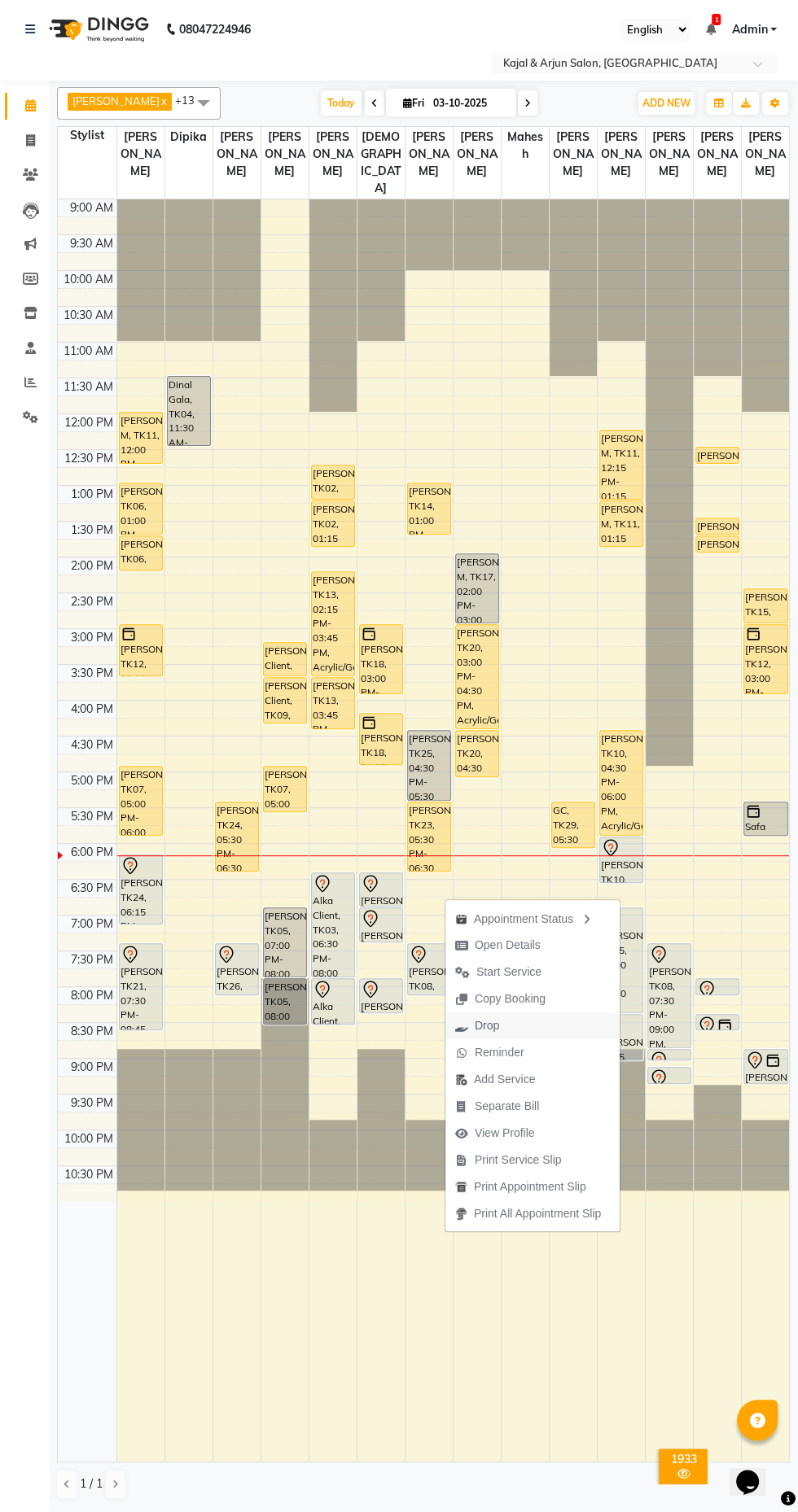
click at [488, 1025] on span "Drop" at bounding box center [487, 1026] width 24 height 17
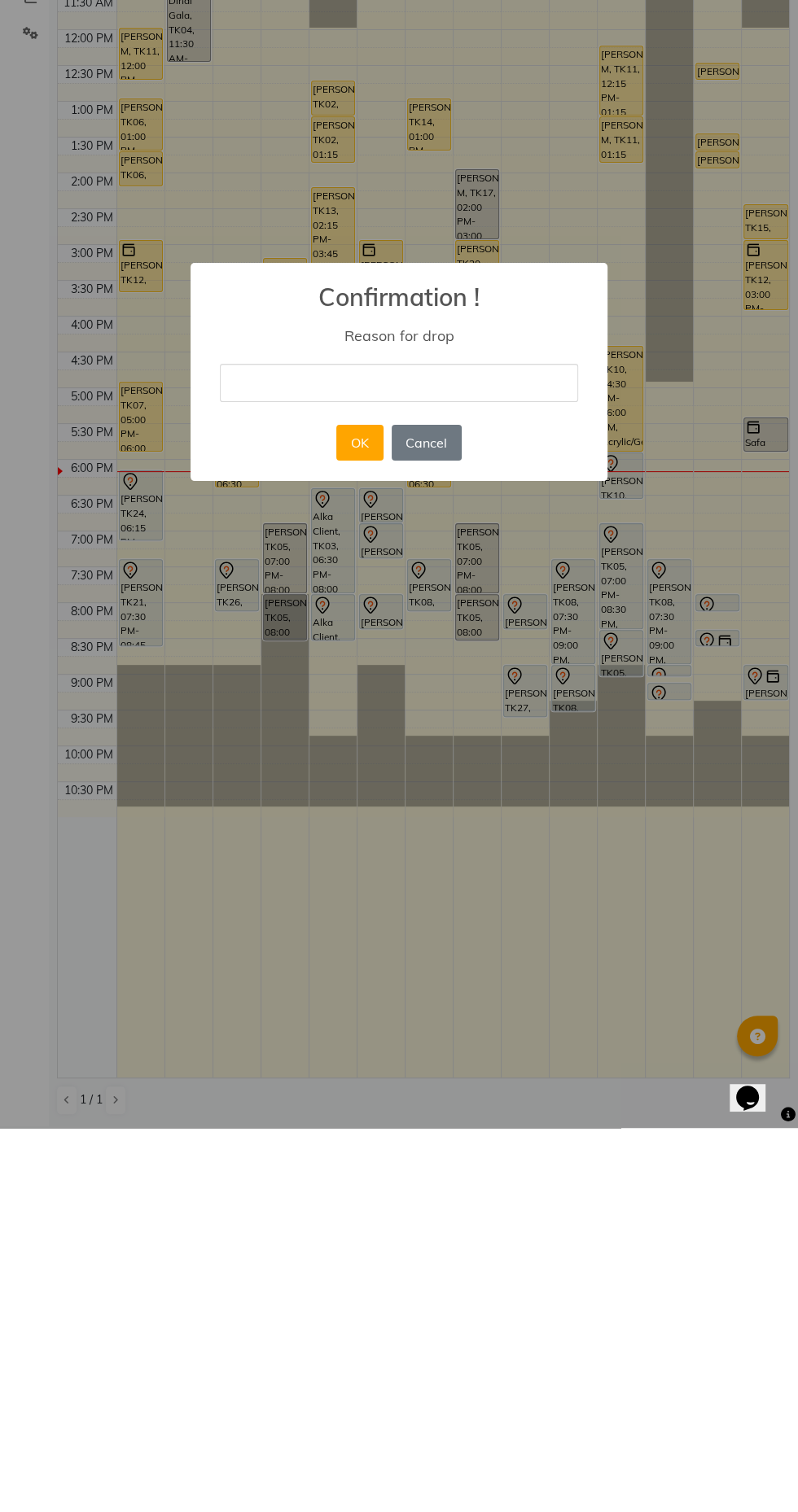
click at [438, 768] on input "text" at bounding box center [398, 766] width 358 height 38
click at [361, 767] on input "text" at bounding box center [398, 766] width 358 height 38
type input "Cancel"
click at [358, 827] on button "OK" at bounding box center [360, 827] width 47 height 36
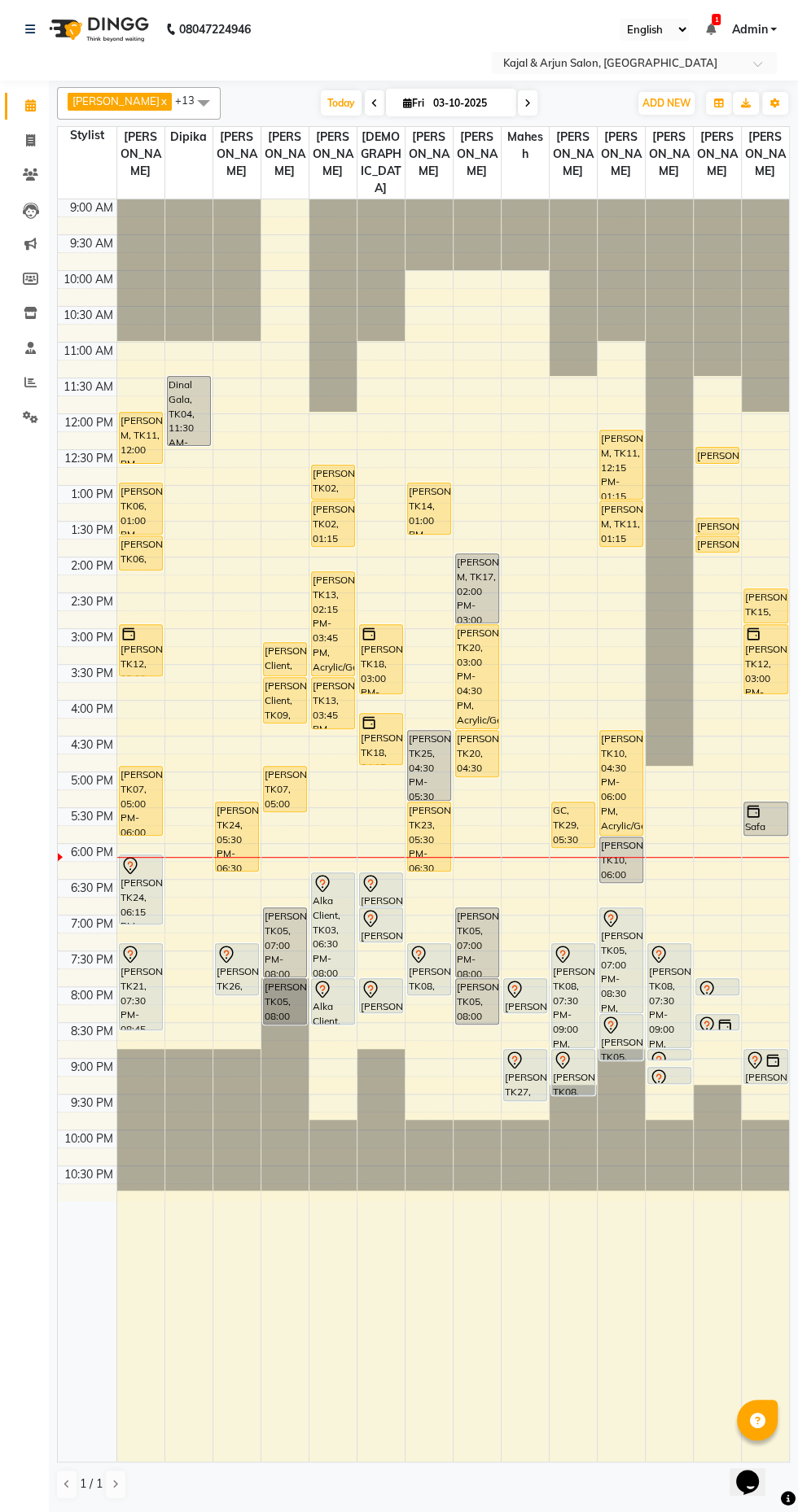
click at [376, 892] on icon at bounding box center [369, 883] width 14 height 17
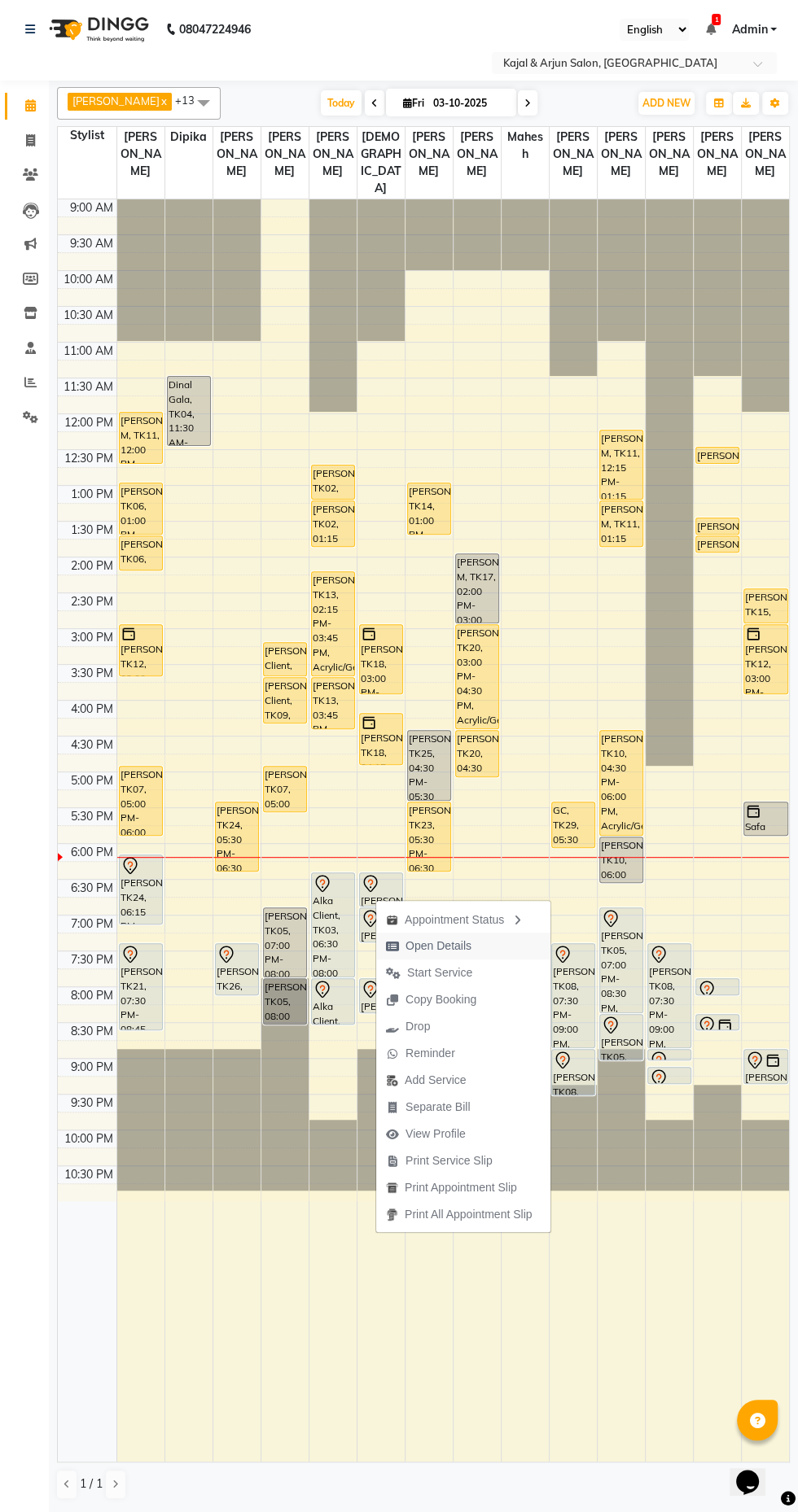
click at [443, 952] on span "Open Details" at bounding box center [438, 946] width 66 height 17
